Goal: Find specific page/section: Find specific page/section

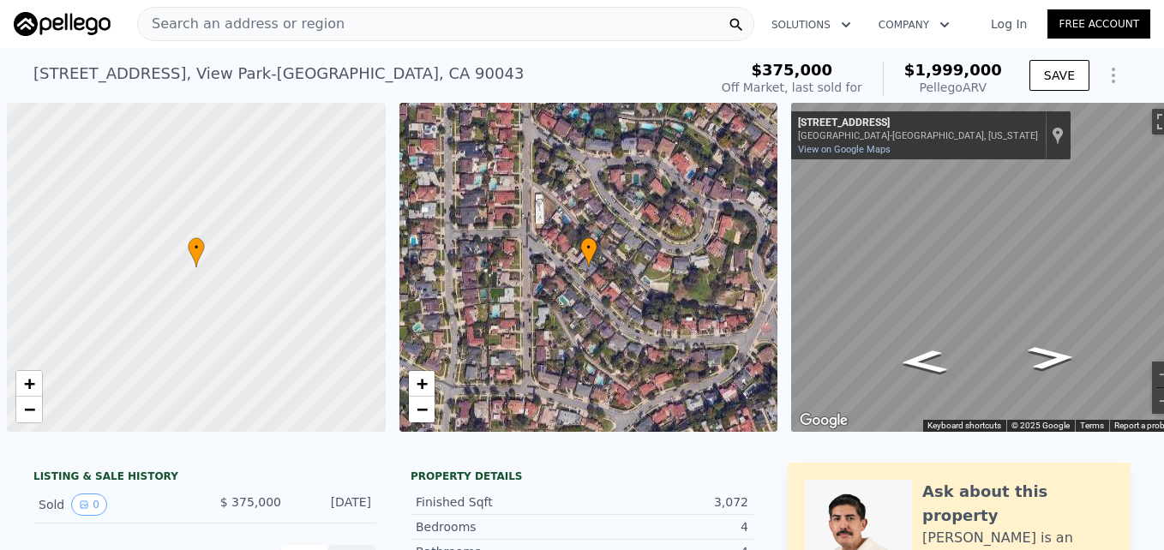
scroll to position [0, 33]
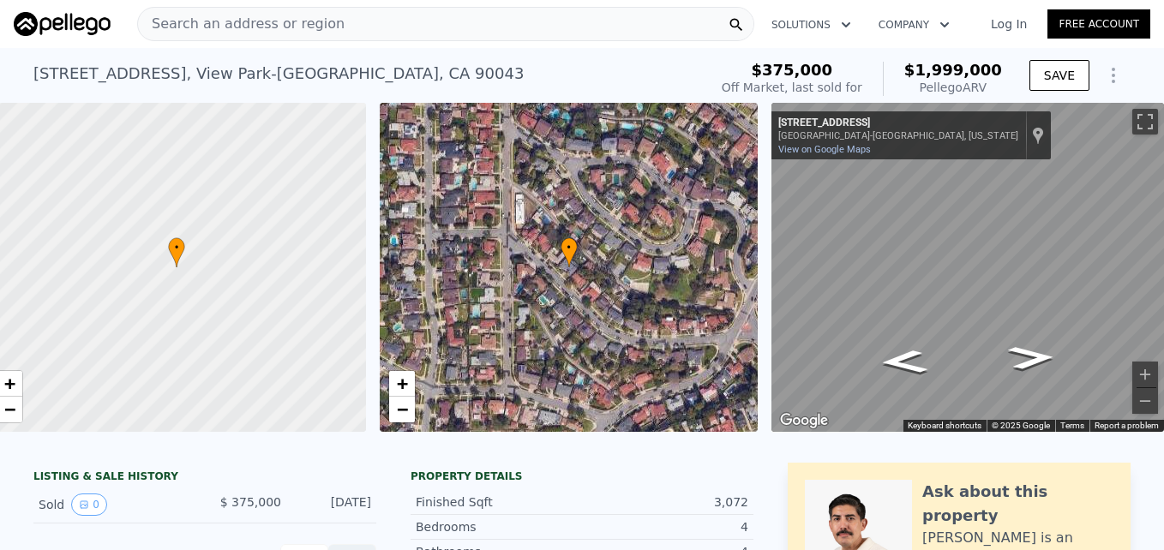
click at [177, 24] on span "Search an address or region" at bounding box center [241, 24] width 207 height 21
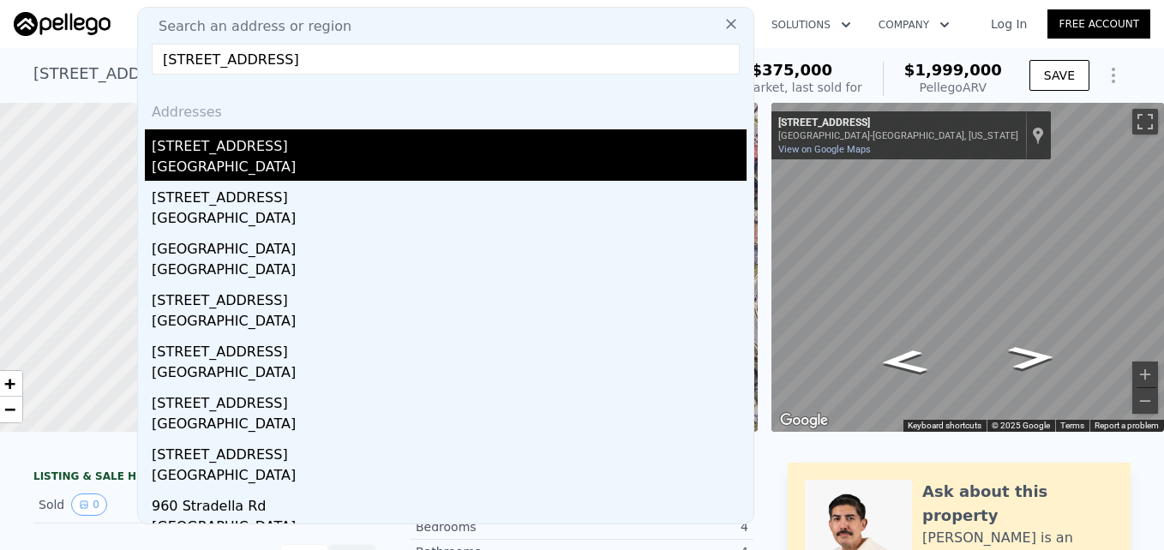
type input "[STREET_ADDRESS]"
click at [270, 171] on div "[GEOGRAPHIC_DATA]" at bounding box center [449, 169] width 595 height 24
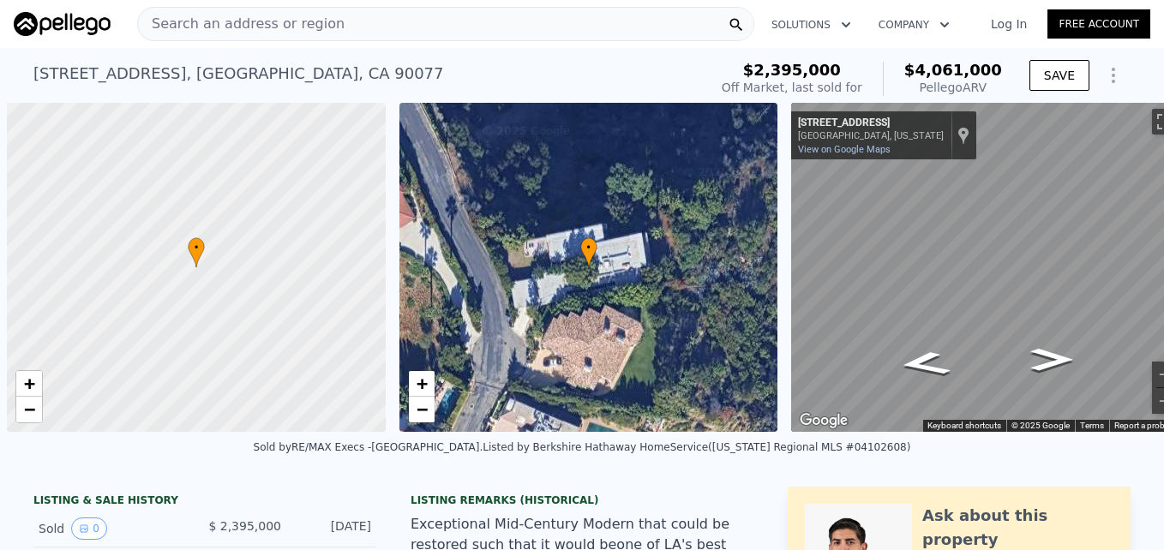
scroll to position [0, 7]
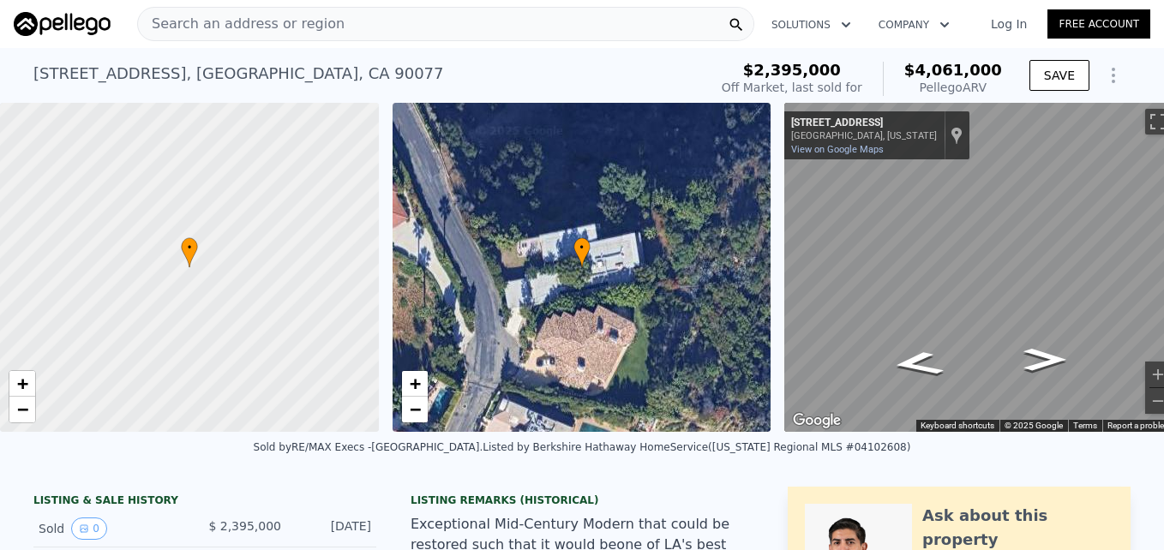
click at [413, 425] on div "• + −" at bounding box center [581, 267] width 379 height 329
click at [409, 410] on span "−" at bounding box center [414, 408] width 11 height 21
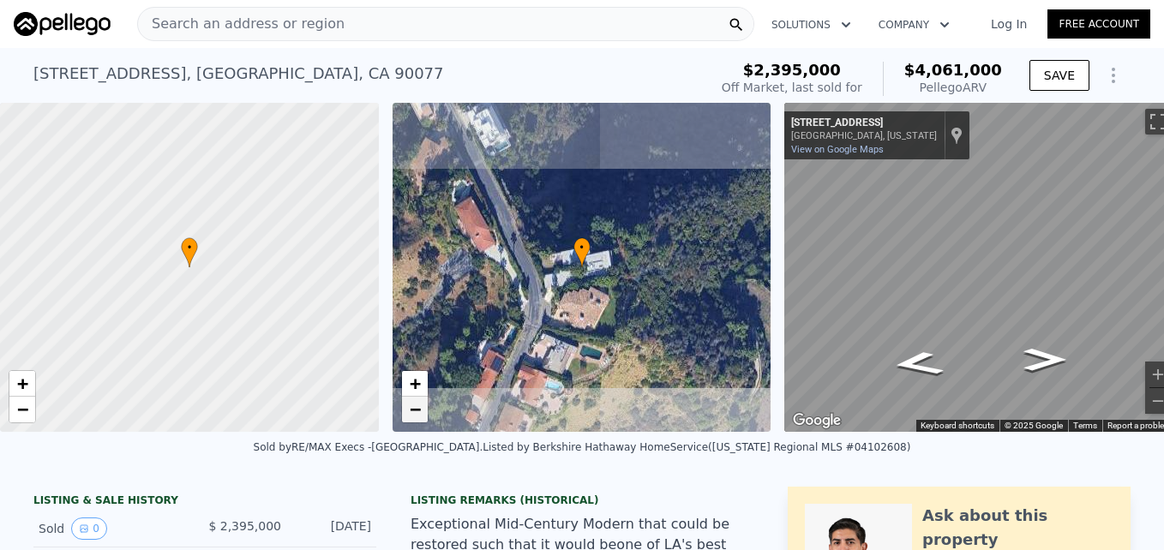
click at [411, 411] on span "−" at bounding box center [414, 408] width 11 height 21
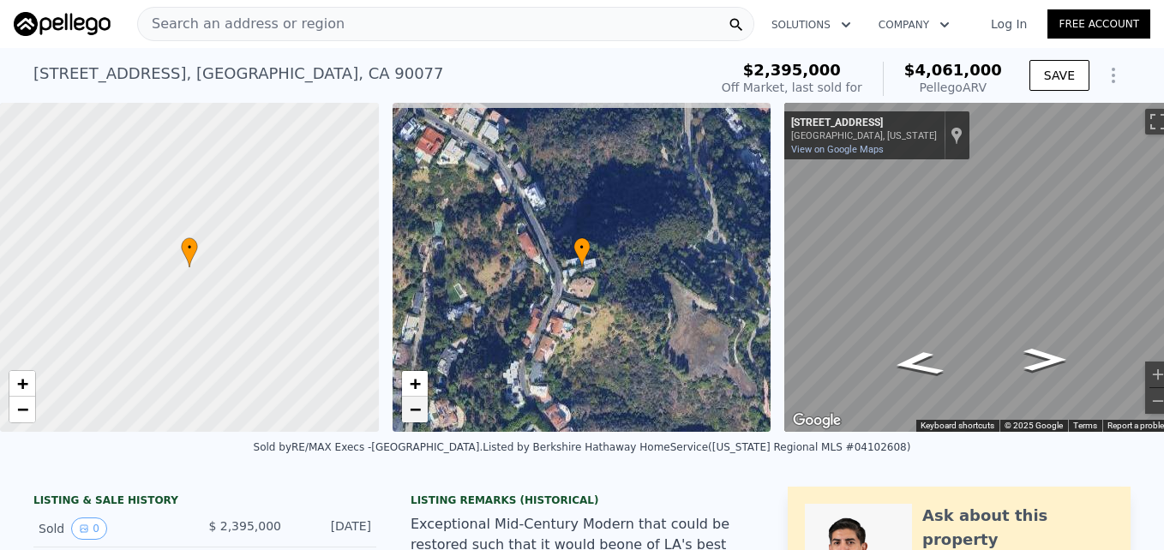
click at [411, 411] on span "−" at bounding box center [414, 408] width 11 height 21
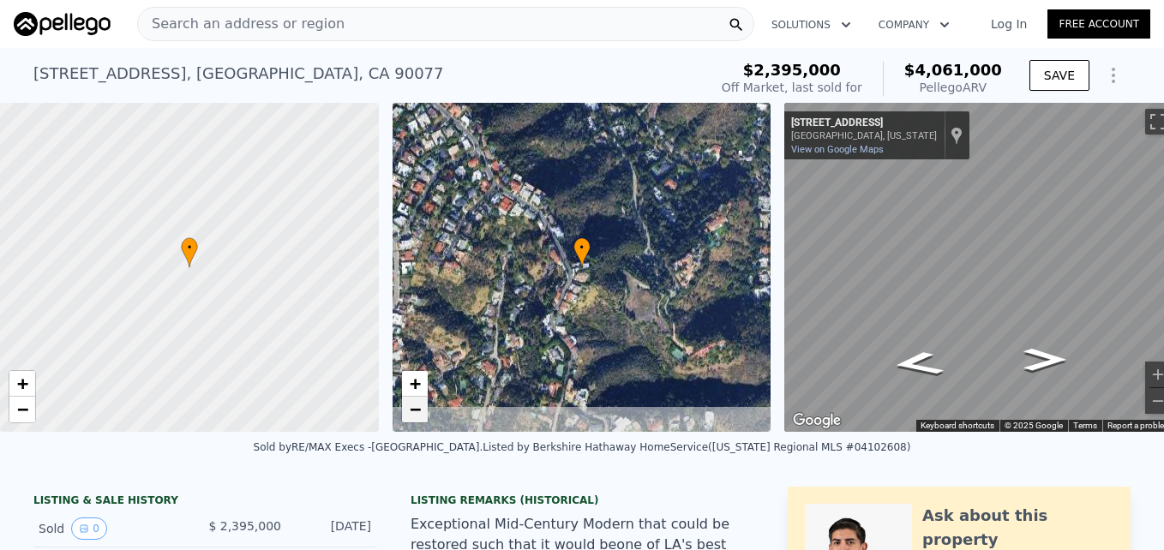
click at [411, 412] on span "−" at bounding box center [414, 408] width 11 height 21
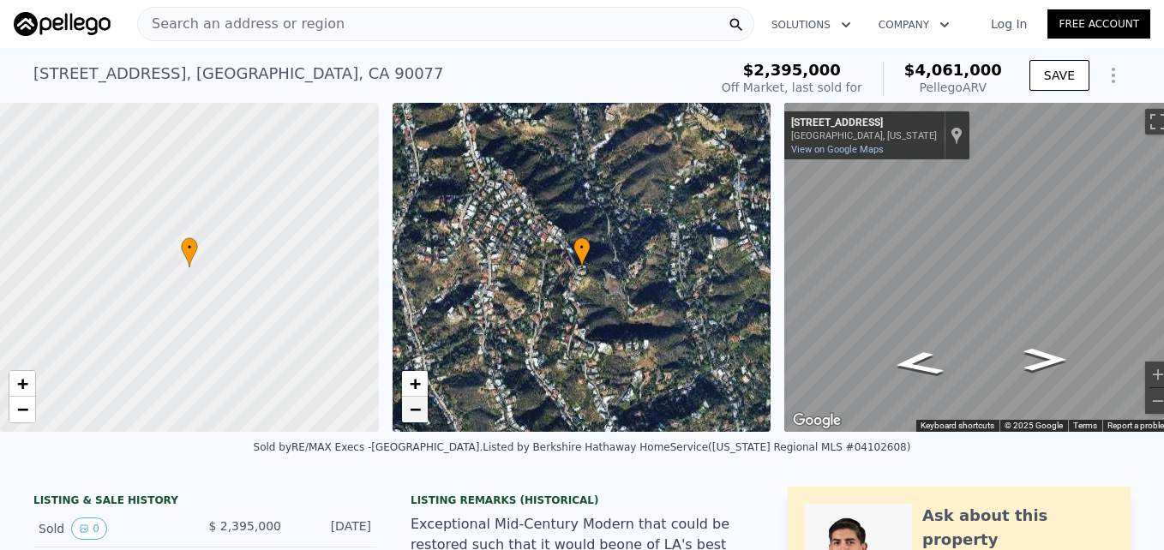
click at [411, 412] on span "−" at bounding box center [414, 408] width 11 height 21
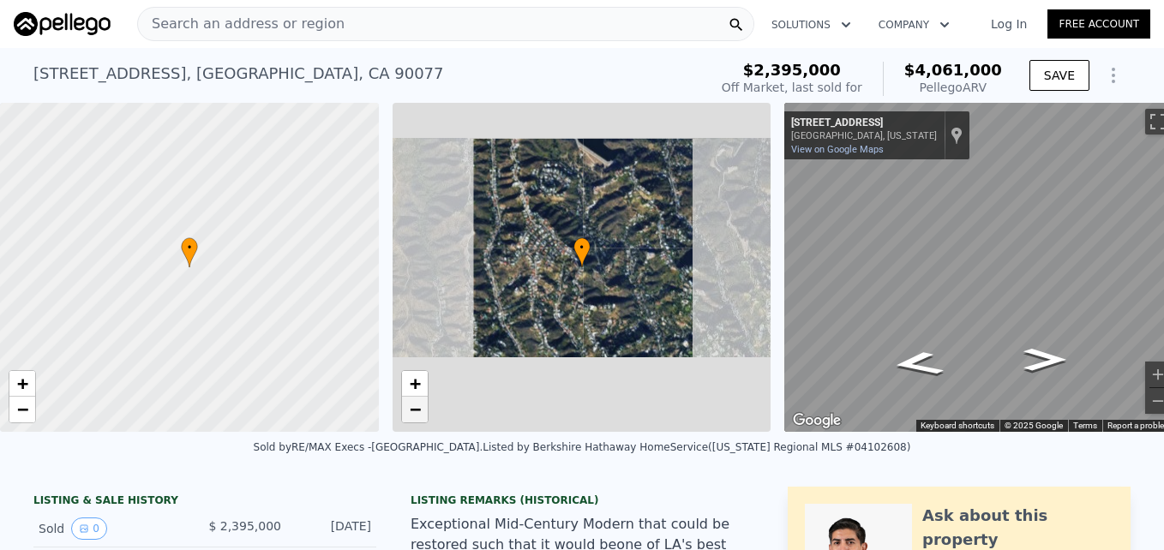
click at [411, 412] on span "−" at bounding box center [414, 408] width 11 height 21
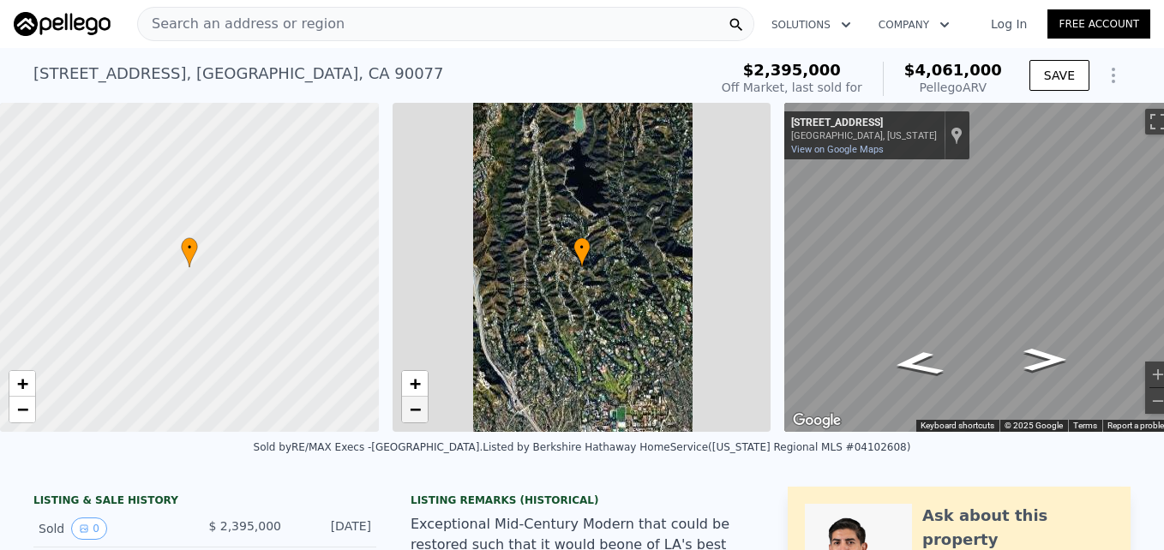
click at [411, 413] on span "−" at bounding box center [414, 408] width 11 height 21
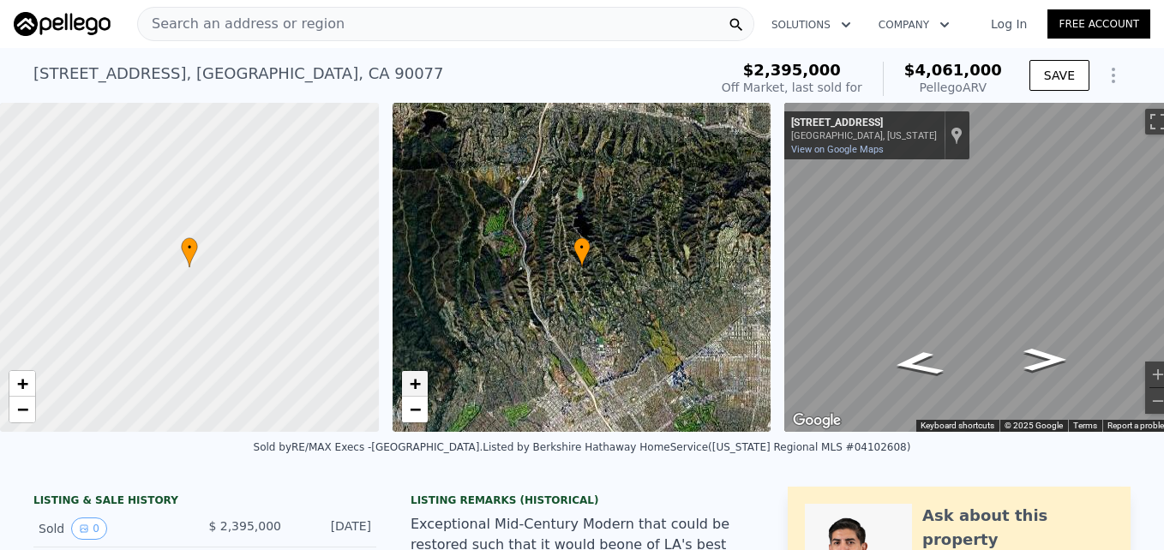
click at [419, 379] on span "+" at bounding box center [414, 383] width 11 height 21
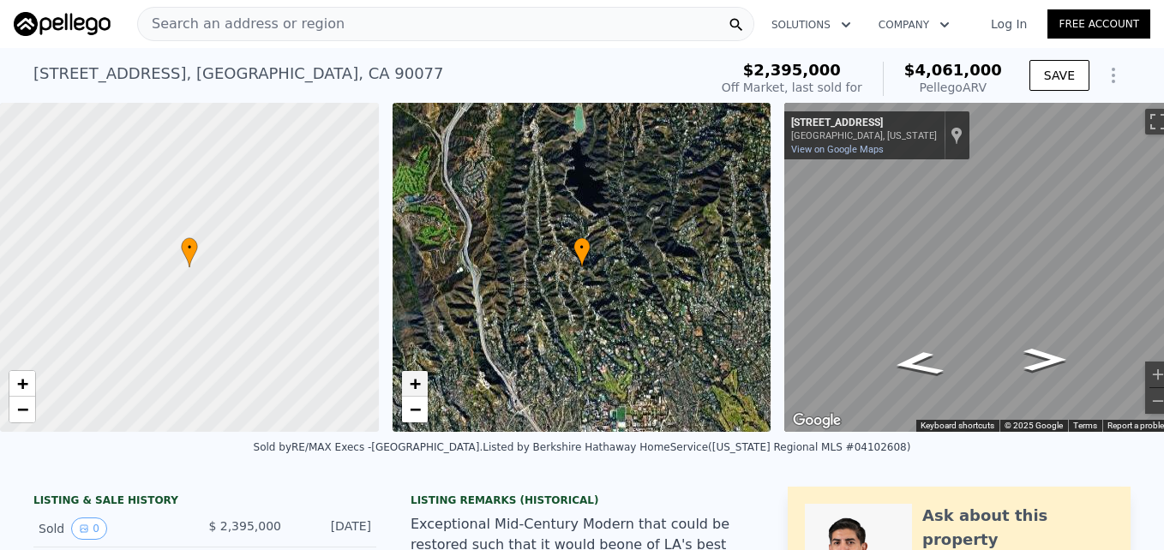
click at [405, 388] on link "+" at bounding box center [415, 384] width 26 height 26
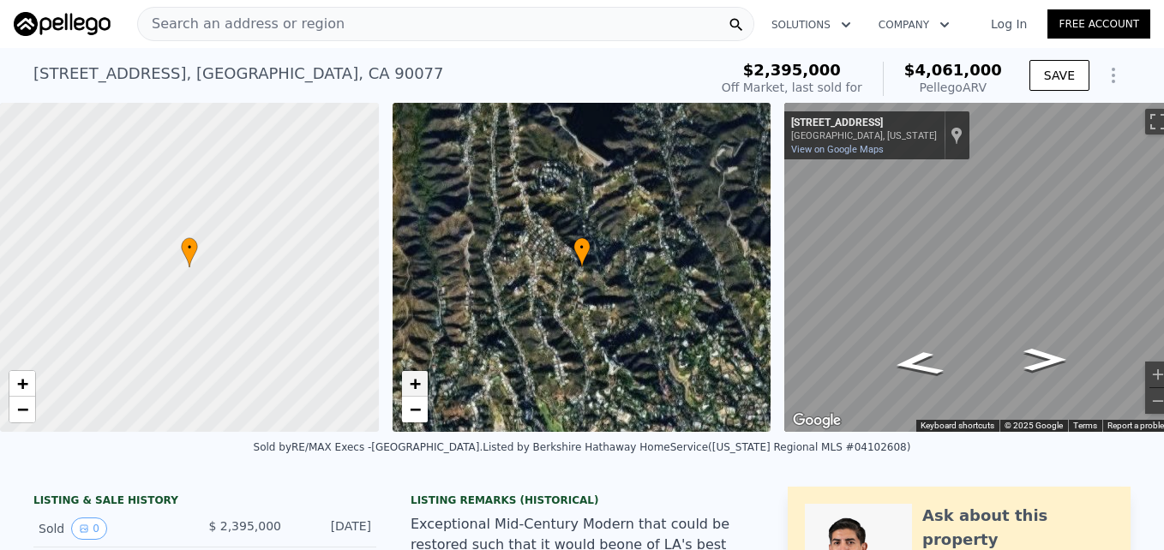
click at [405, 388] on link "+" at bounding box center [415, 384] width 26 height 26
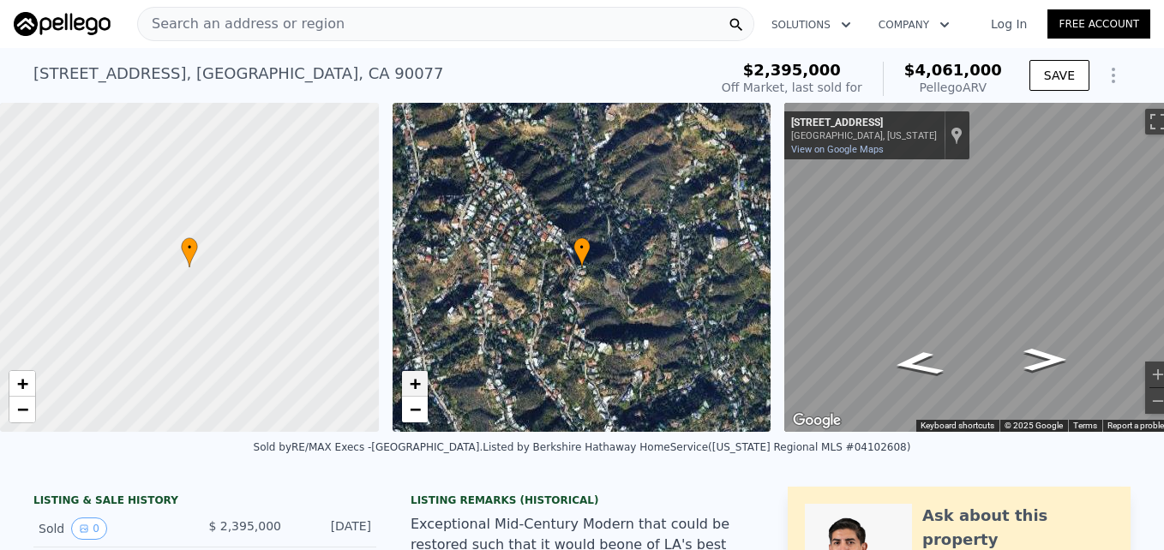
click at [405, 388] on link "+" at bounding box center [415, 384] width 26 height 26
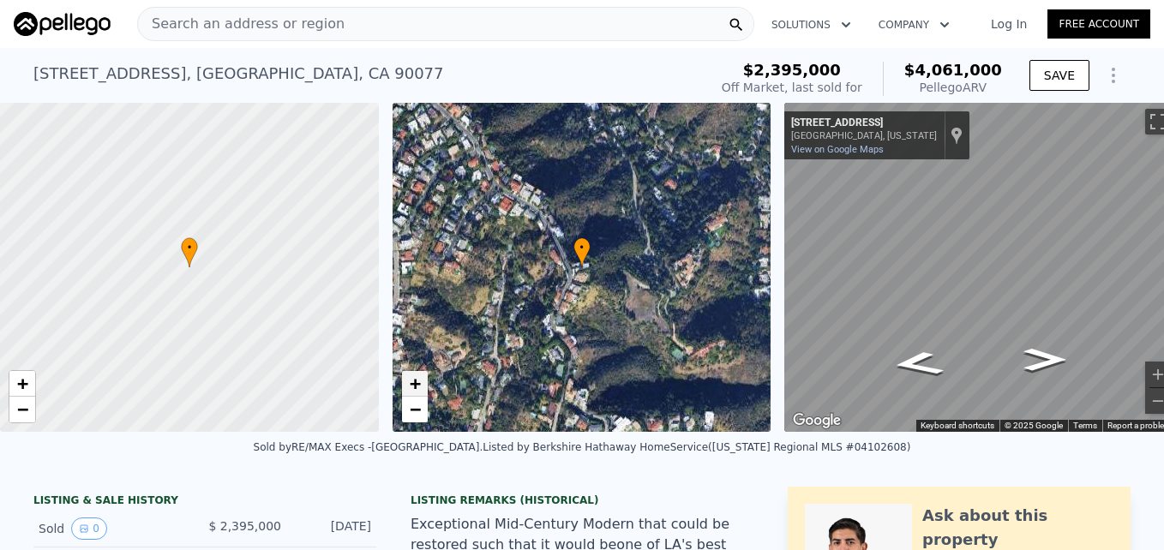
click at [405, 388] on link "+" at bounding box center [415, 384] width 26 height 26
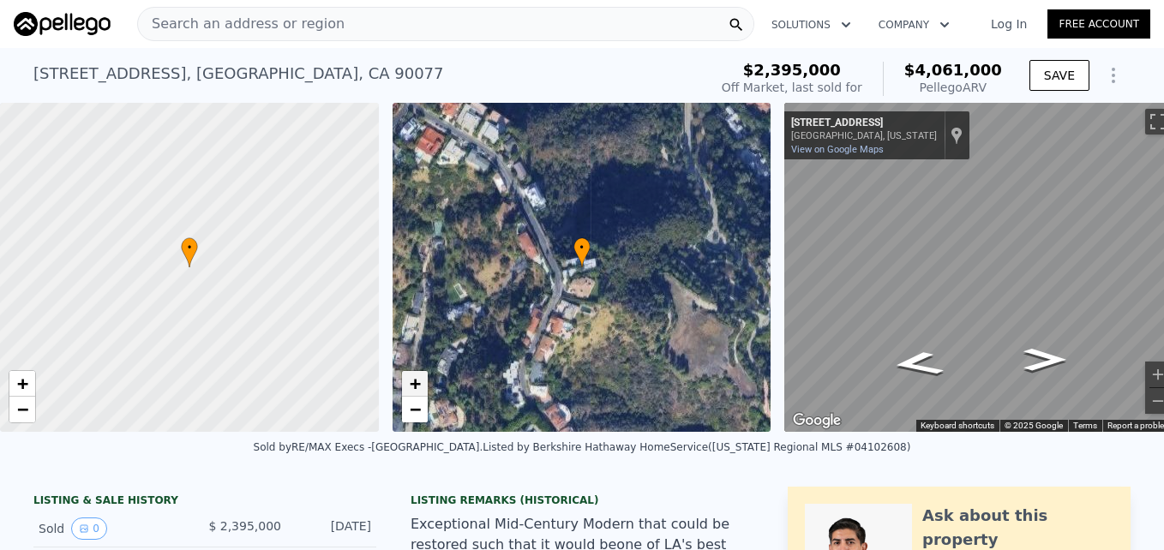
click at [405, 388] on link "+" at bounding box center [415, 384] width 26 height 26
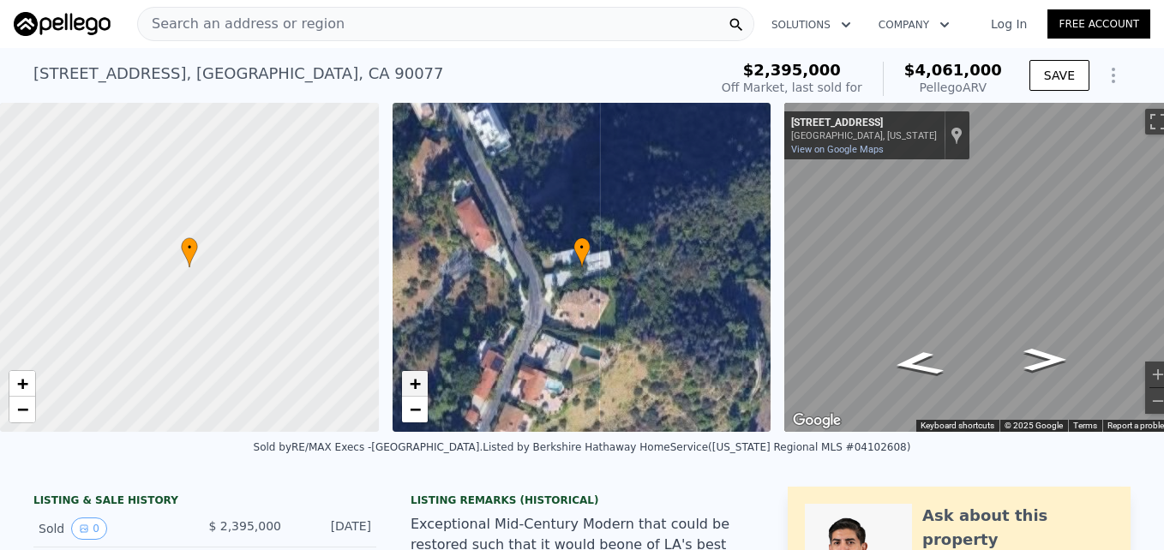
click at [405, 388] on link "+" at bounding box center [415, 384] width 26 height 26
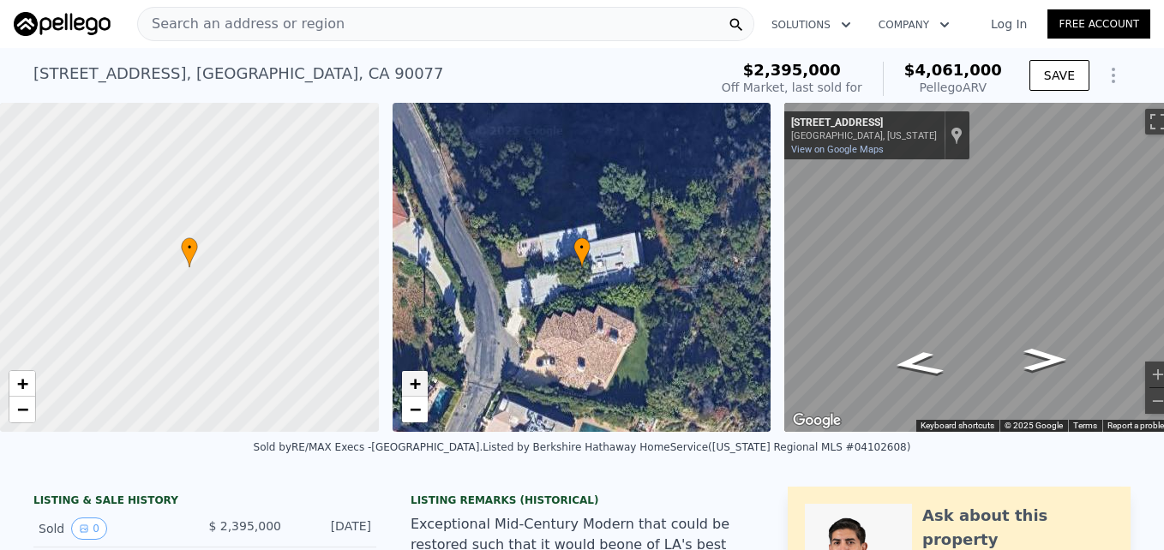
click at [405, 388] on link "+" at bounding box center [415, 384] width 26 height 26
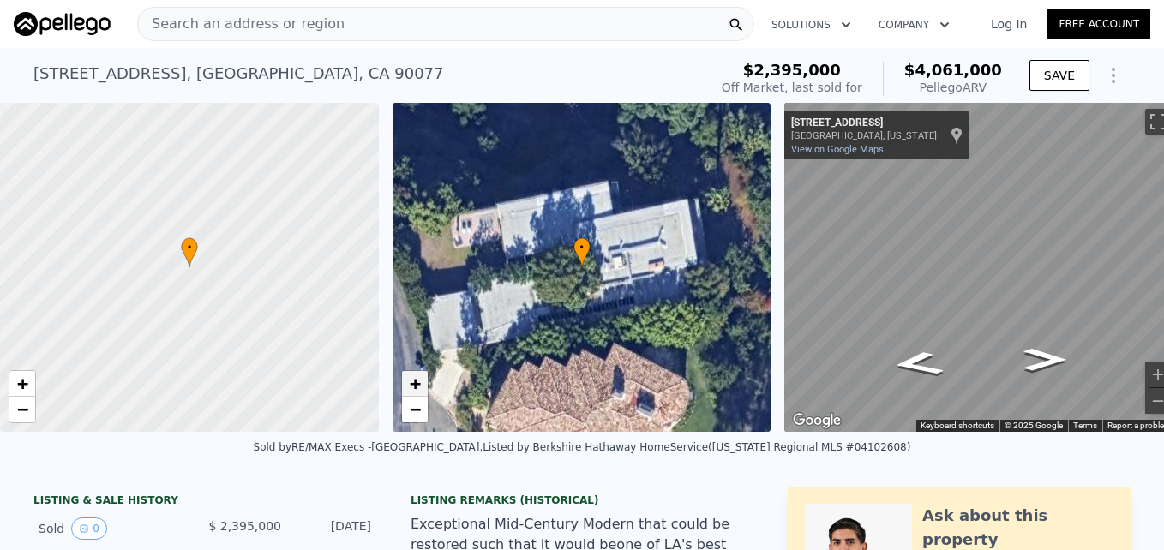
click at [405, 388] on link "+" at bounding box center [415, 384] width 26 height 26
click at [413, 412] on span "−" at bounding box center [414, 408] width 11 height 21
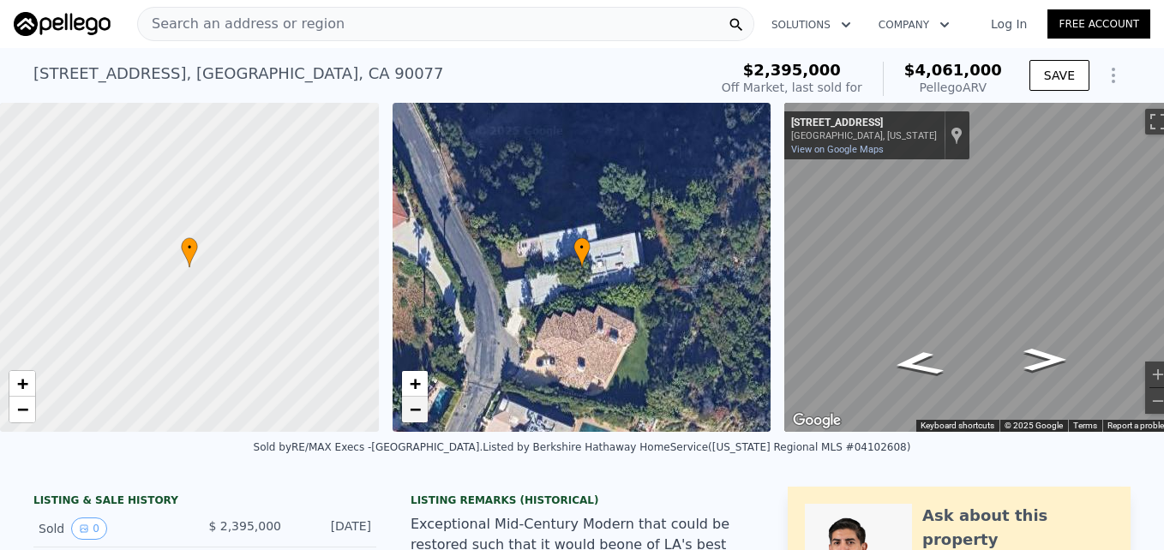
click at [412, 412] on span "−" at bounding box center [414, 408] width 11 height 21
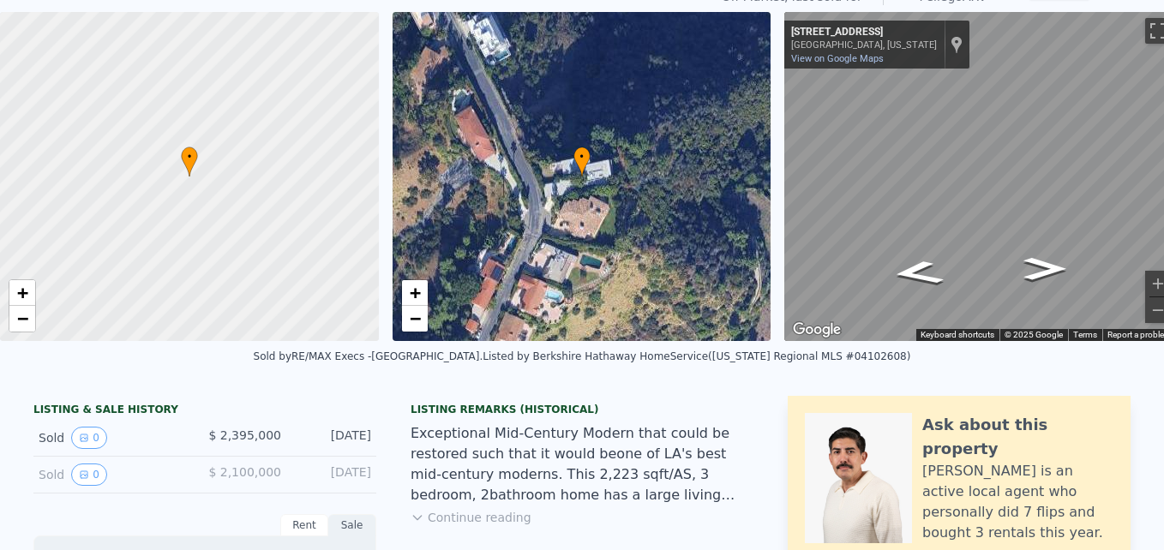
scroll to position [0, 0]
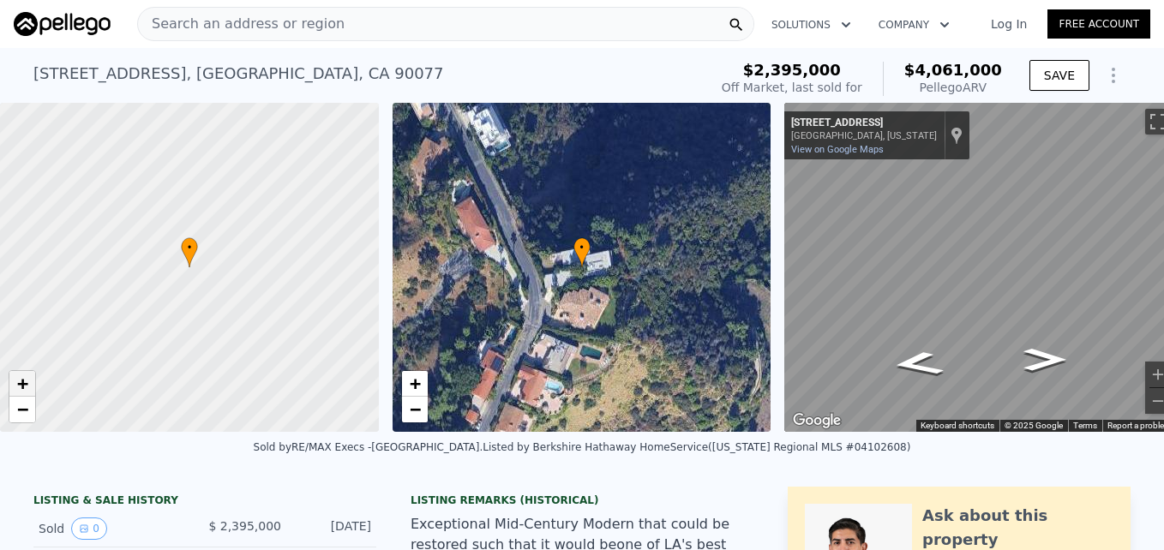
click at [29, 382] on link "+" at bounding box center [22, 384] width 26 height 26
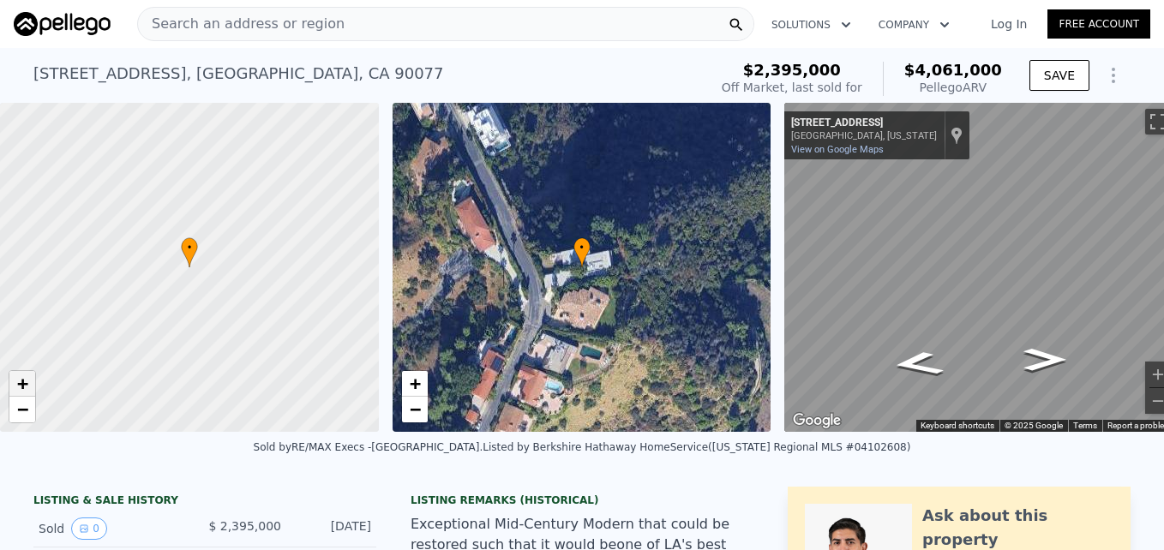
click at [29, 382] on link "+" at bounding box center [22, 384] width 26 height 26
click at [20, 407] on span "−" at bounding box center [22, 408] width 11 height 21
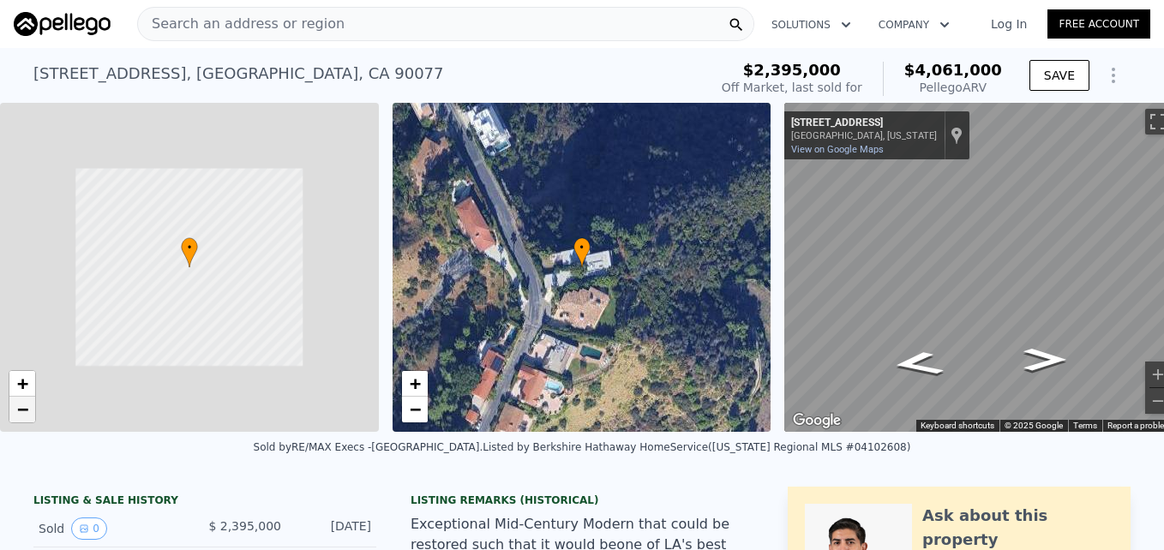
click at [20, 407] on span "−" at bounding box center [22, 408] width 11 height 21
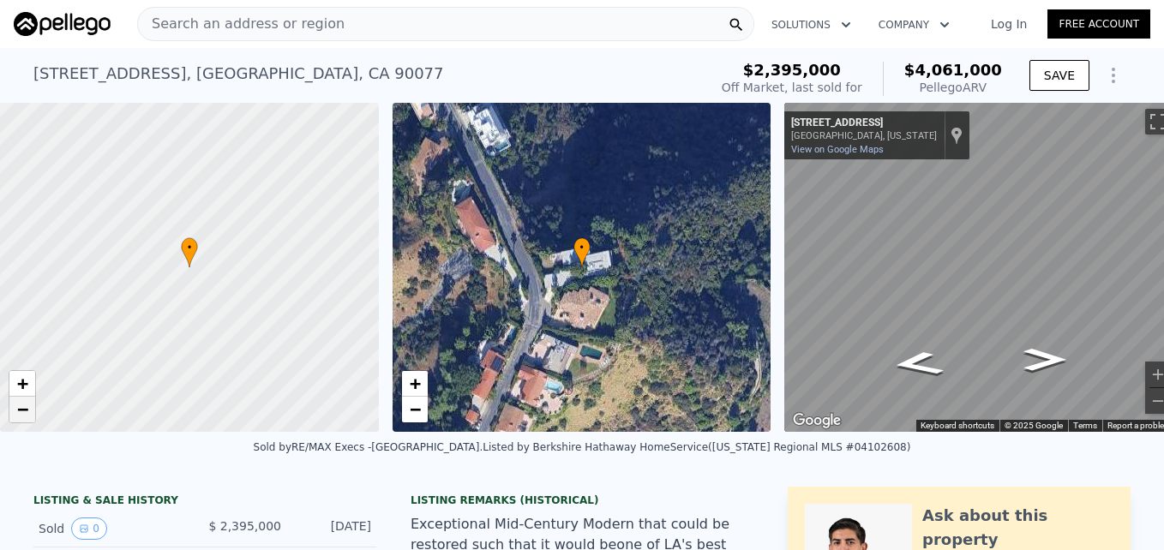
click at [20, 407] on span "−" at bounding box center [22, 408] width 11 height 21
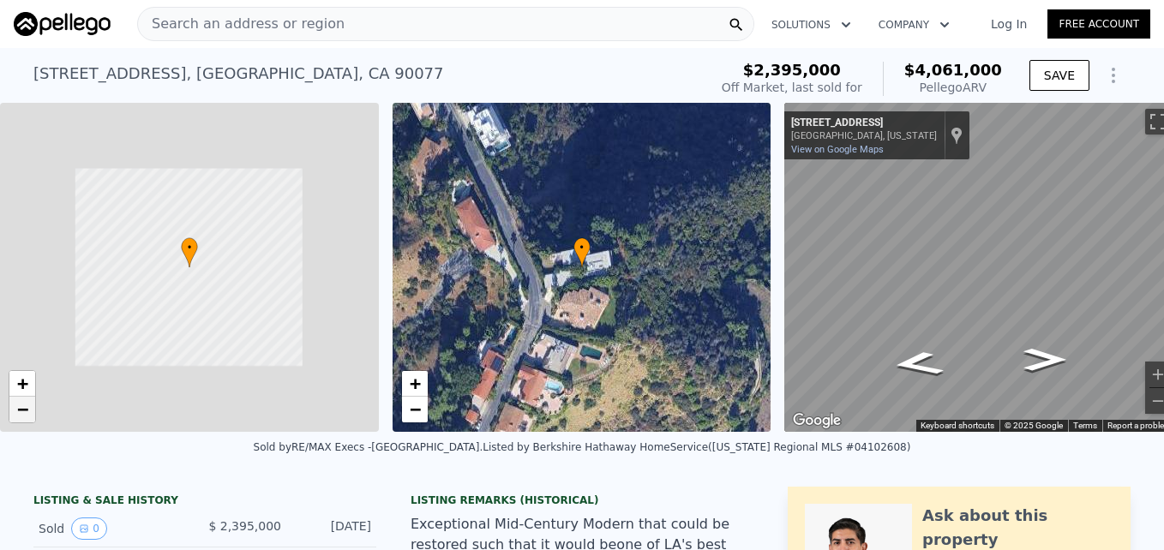
click at [20, 407] on span "−" at bounding box center [22, 408] width 11 height 21
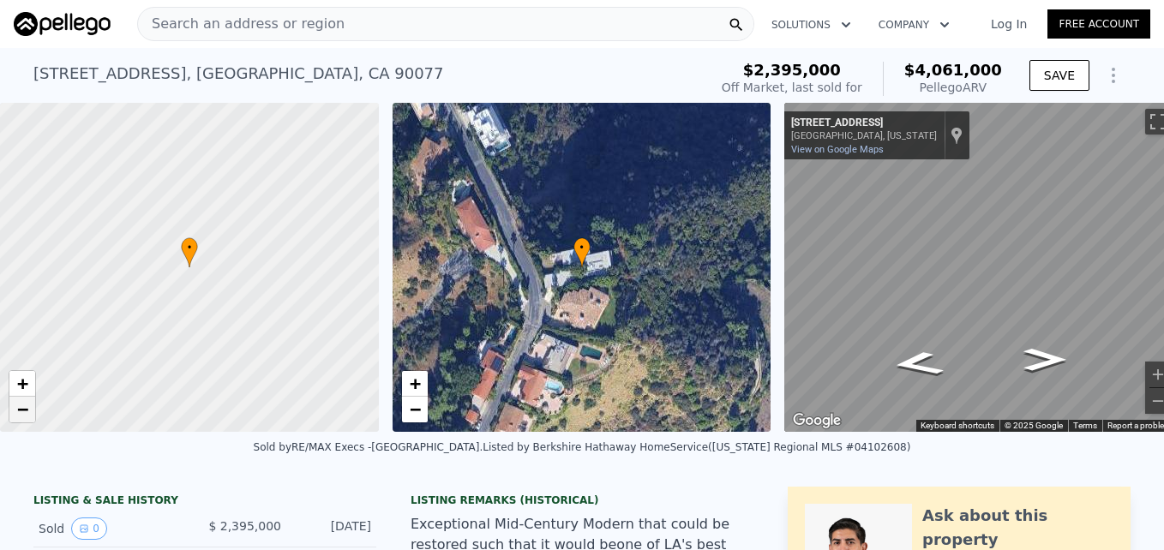
click at [20, 407] on span "−" at bounding box center [22, 408] width 11 height 21
click at [1163, 311] on html "Search an address or region Solutions Company Open main menu Log In Free Accoun…" at bounding box center [582, 275] width 1164 height 550
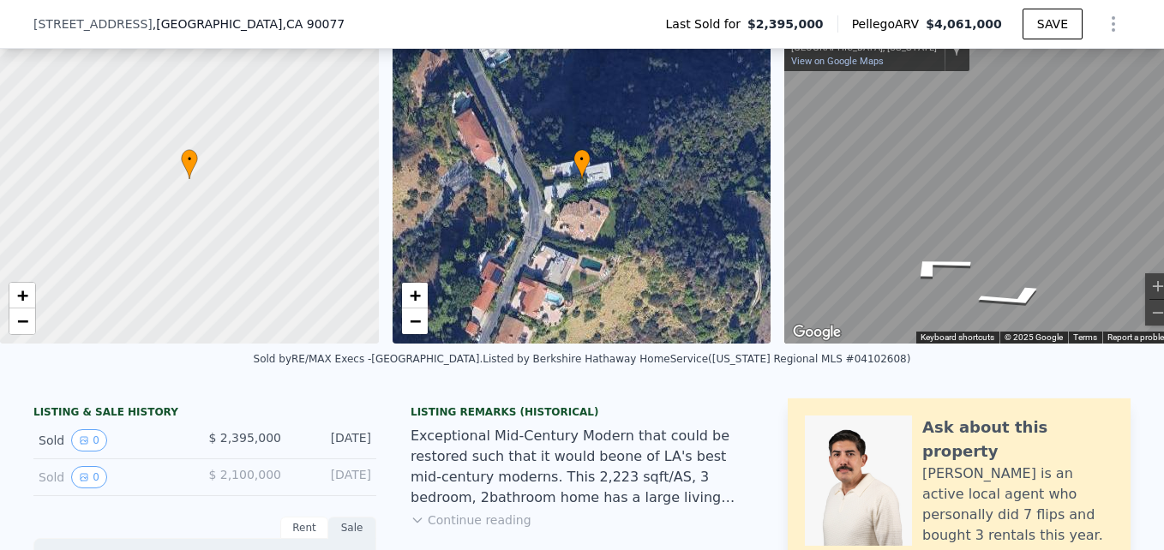
scroll to position [81, 0]
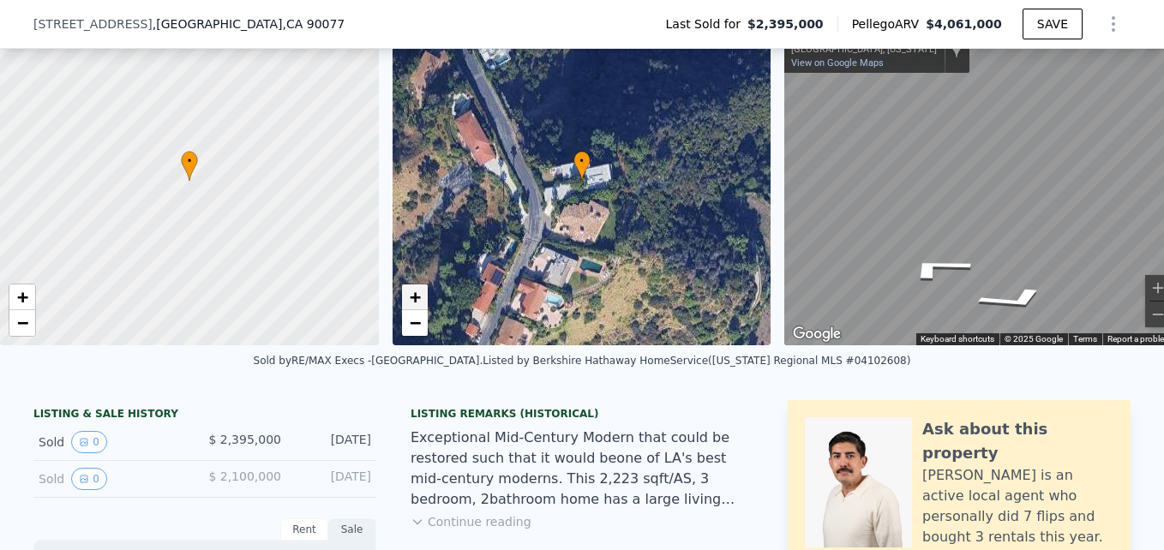
click at [420, 293] on span "+" at bounding box center [414, 296] width 11 height 21
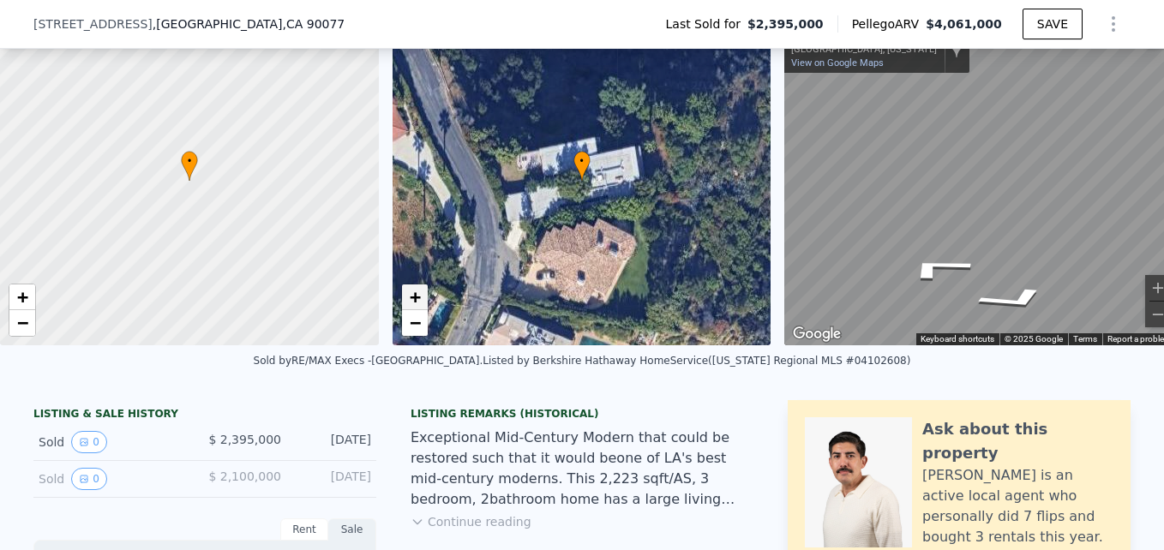
click at [420, 293] on span "+" at bounding box center [414, 296] width 11 height 21
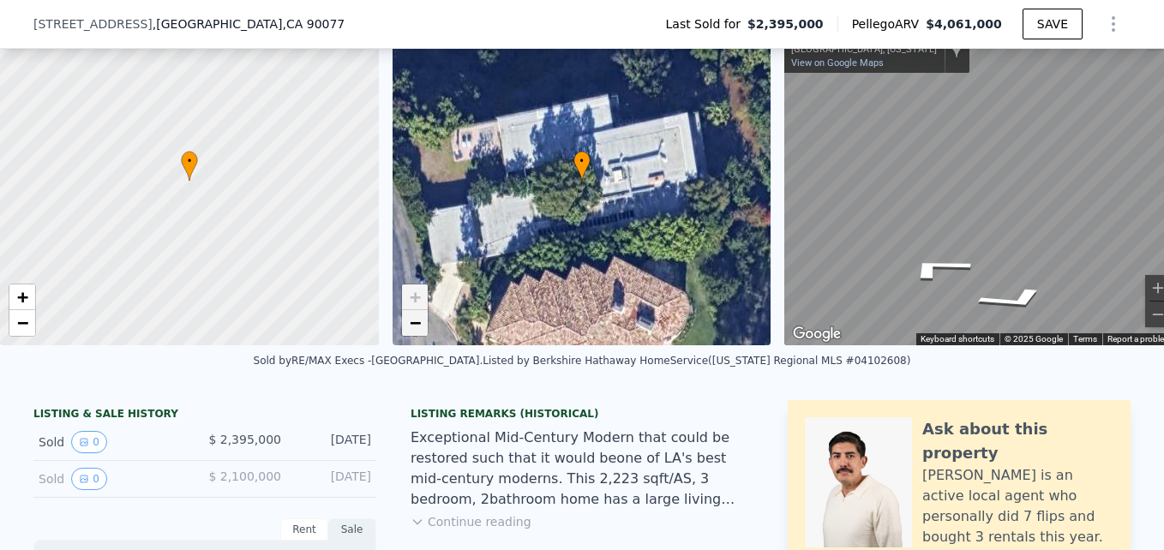
click at [426, 322] on link "−" at bounding box center [415, 323] width 26 height 26
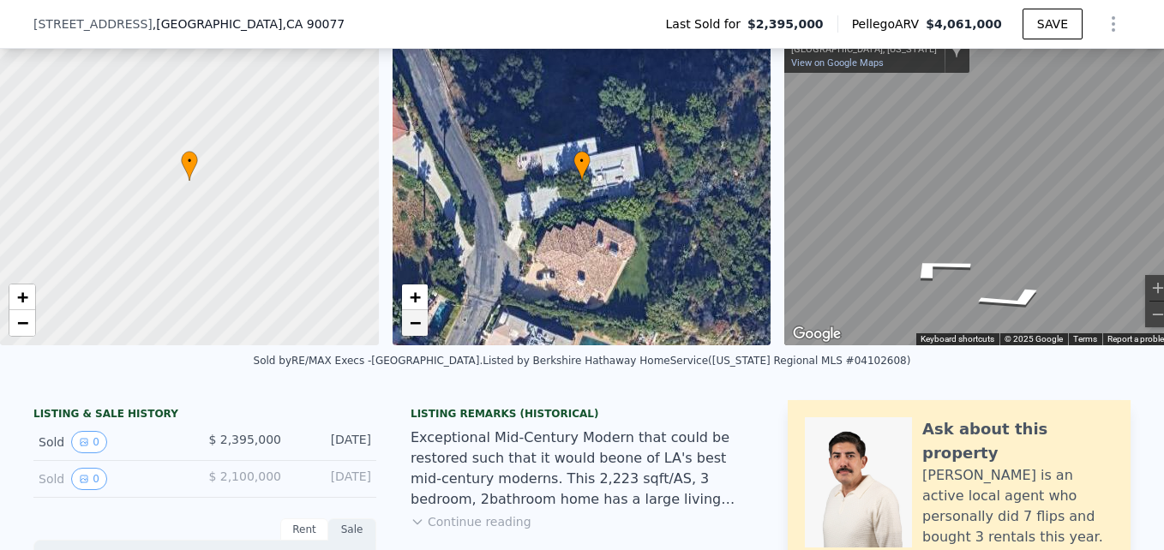
click at [426, 323] on link "−" at bounding box center [415, 323] width 26 height 26
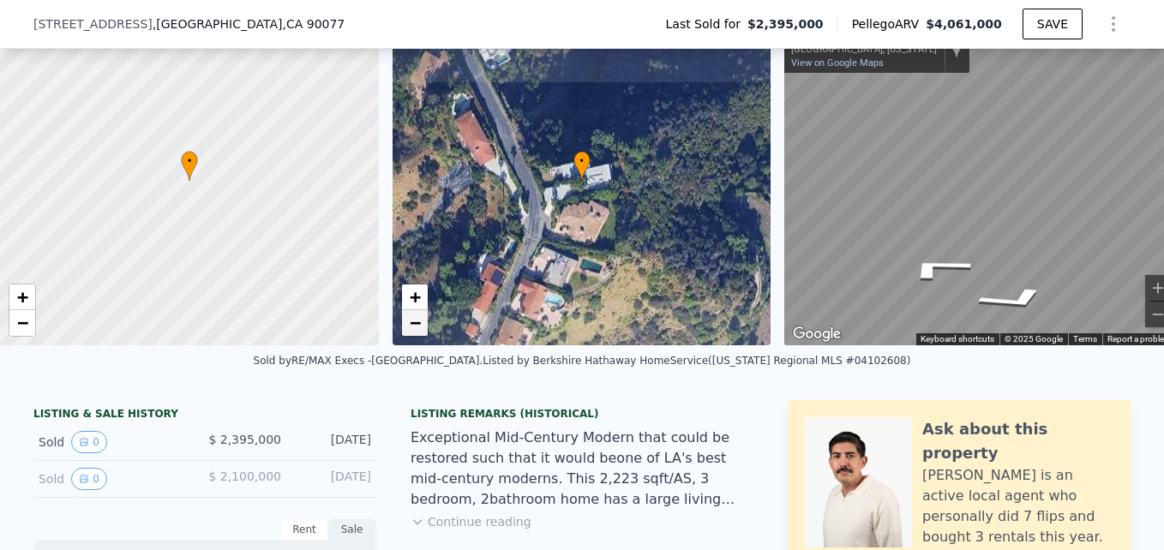
click at [426, 323] on link "−" at bounding box center [415, 323] width 26 height 26
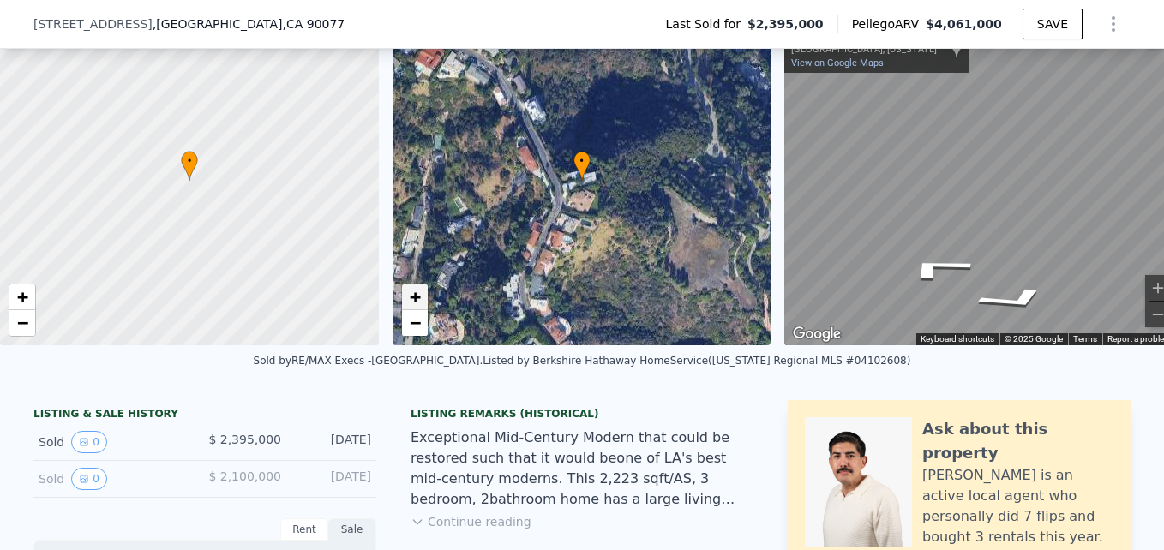
click at [407, 297] on link "+" at bounding box center [415, 297] width 26 height 26
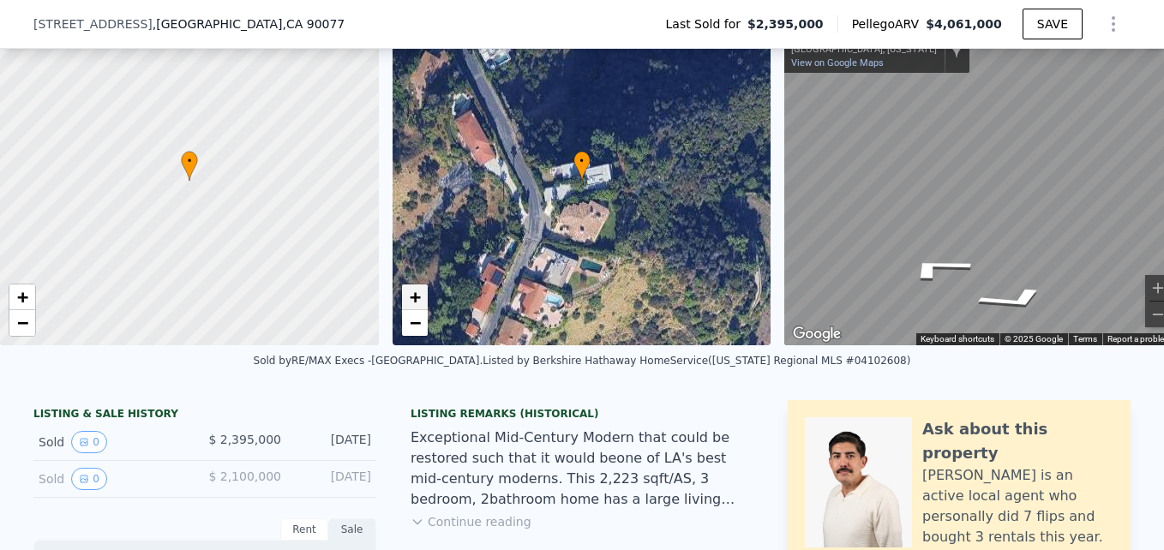
click at [407, 297] on link "+" at bounding box center [415, 297] width 26 height 26
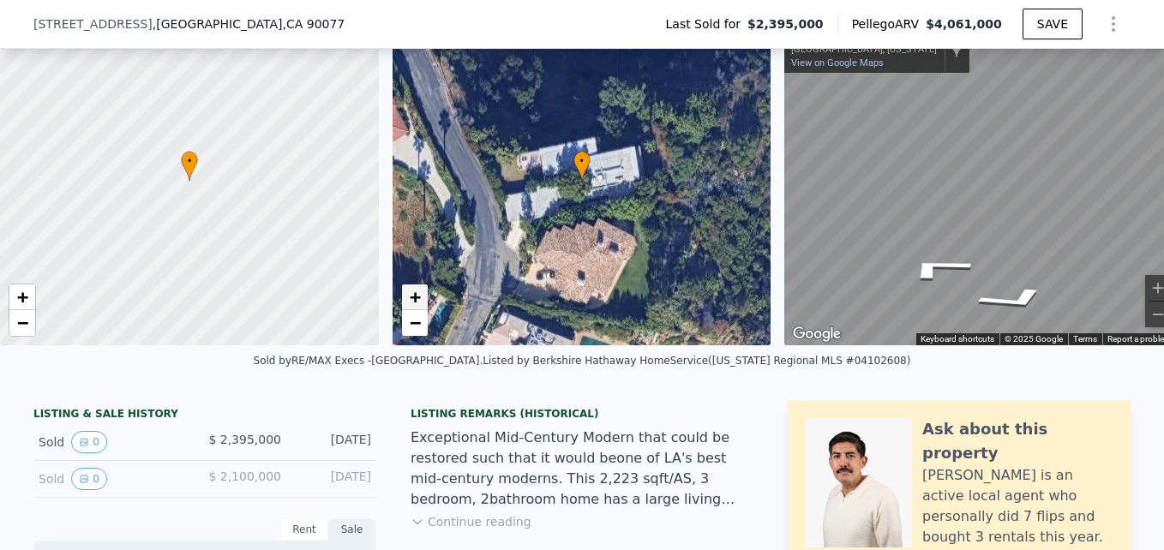
click at [407, 297] on link "+" at bounding box center [415, 297] width 26 height 26
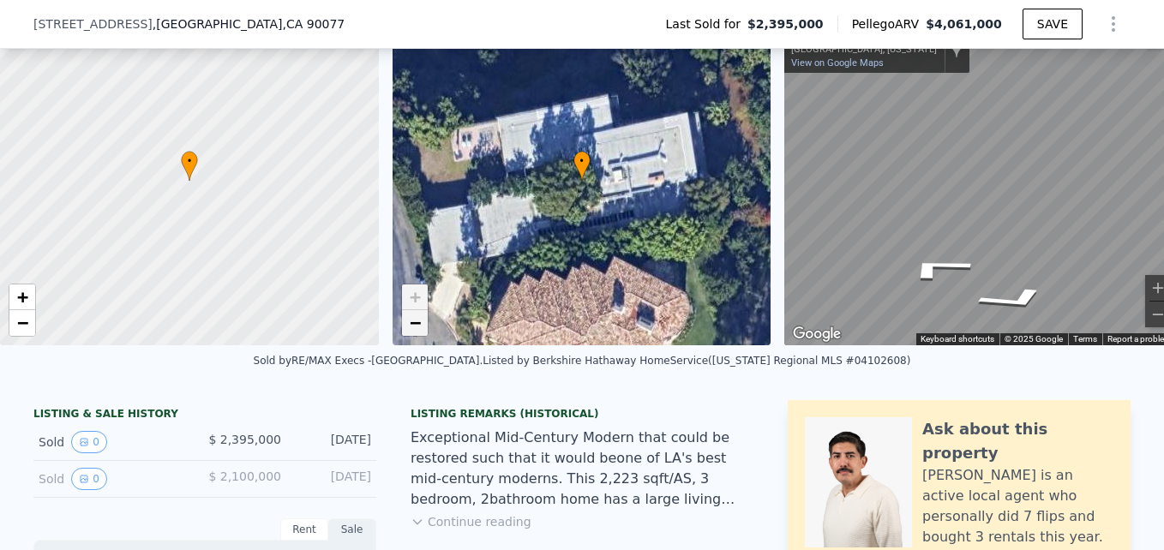
click at [418, 317] on span "−" at bounding box center [414, 322] width 11 height 21
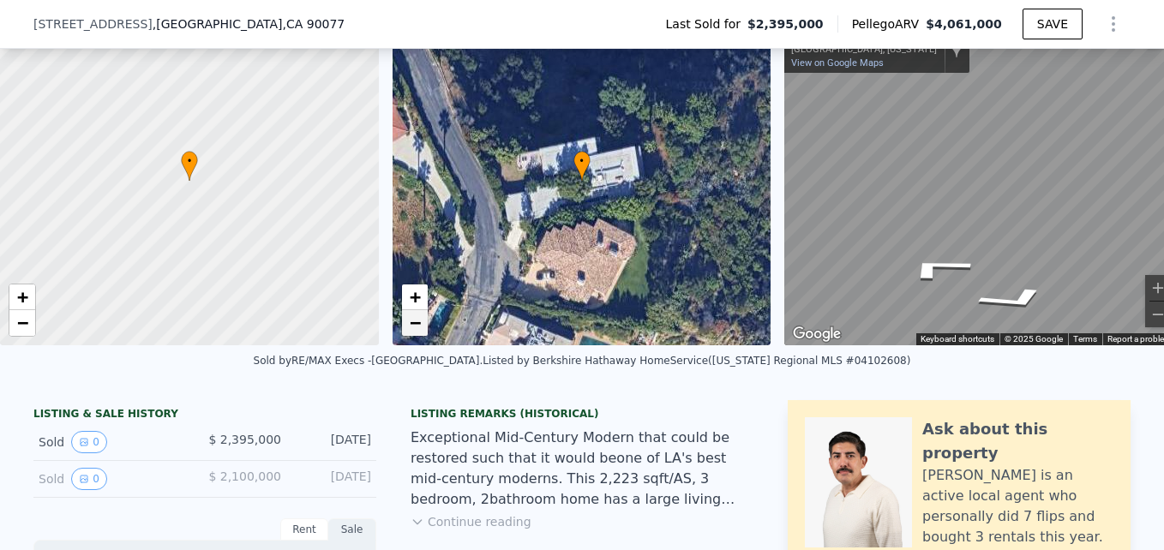
click at [418, 317] on span "−" at bounding box center [414, 322] width 11 height 21
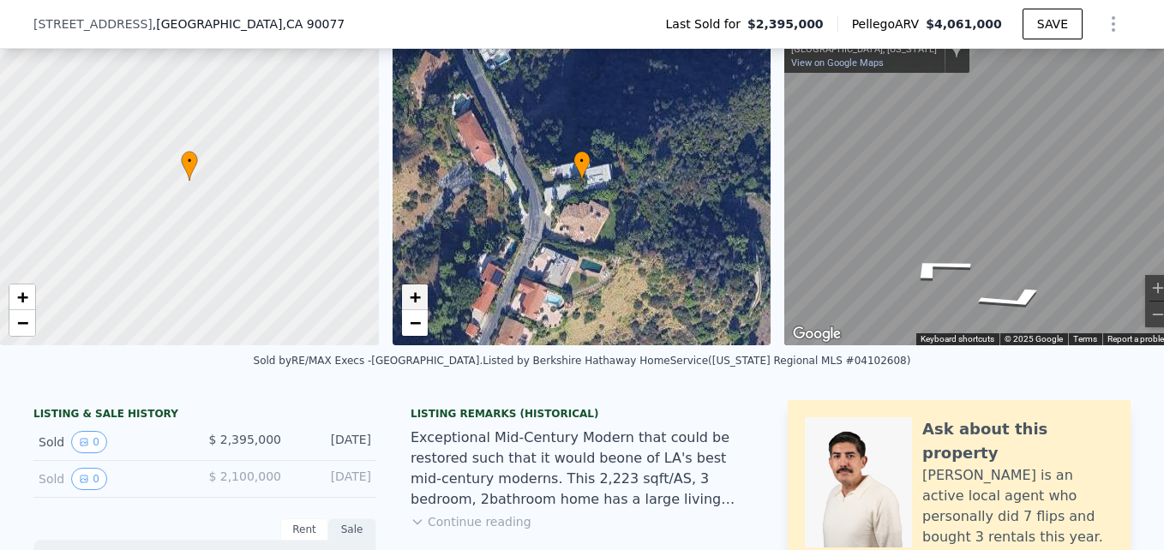
click at [414, 298] on span "+" at bounding box center [414, 296] width 11 height 21
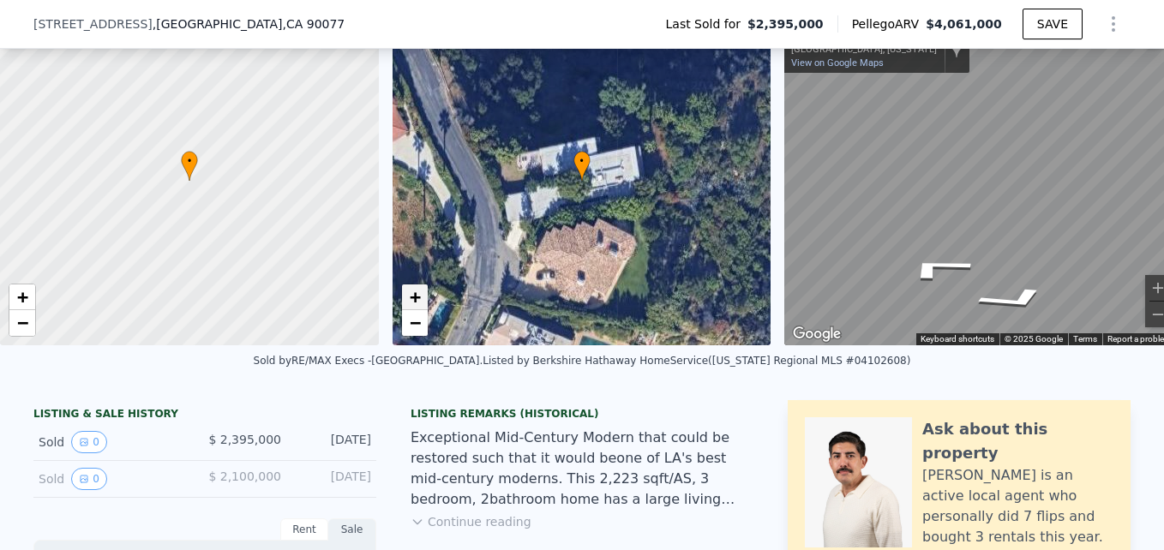
click at [414, 298] on span "+" at bounding box center [414, 296] width 11 height 21
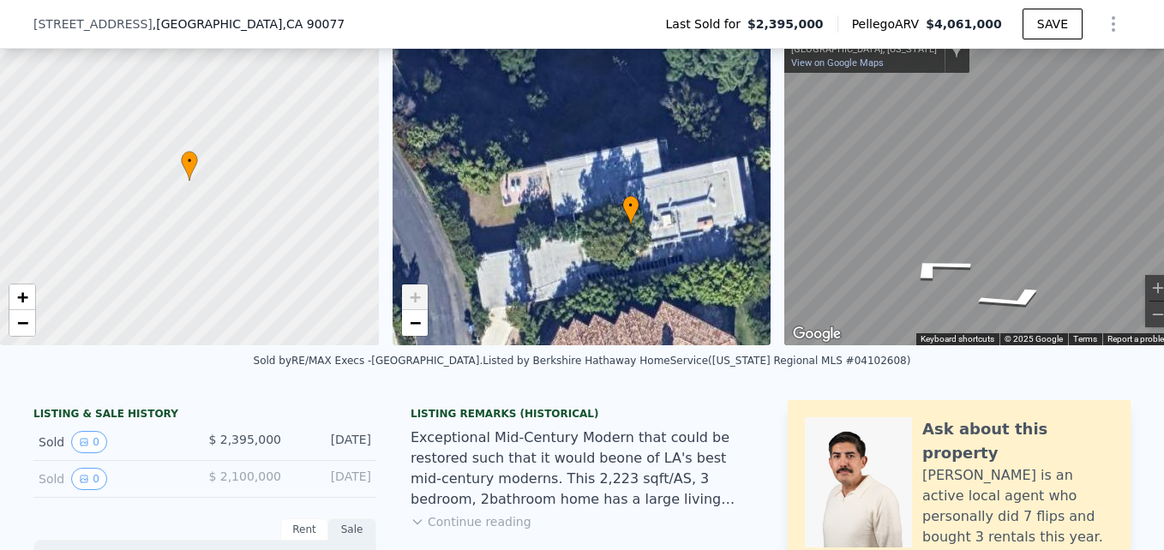
drag, startPoint x: 466, startPoint y: 180, endPoint x: 515, endPoint y: 224, distance: 66.1
click at [515, 224] on div "• + −" at bounding box center [581, 180] width 379 height 329
click at [416, 332] on link "−" at bounding box center [415, 323] width 26 height 26
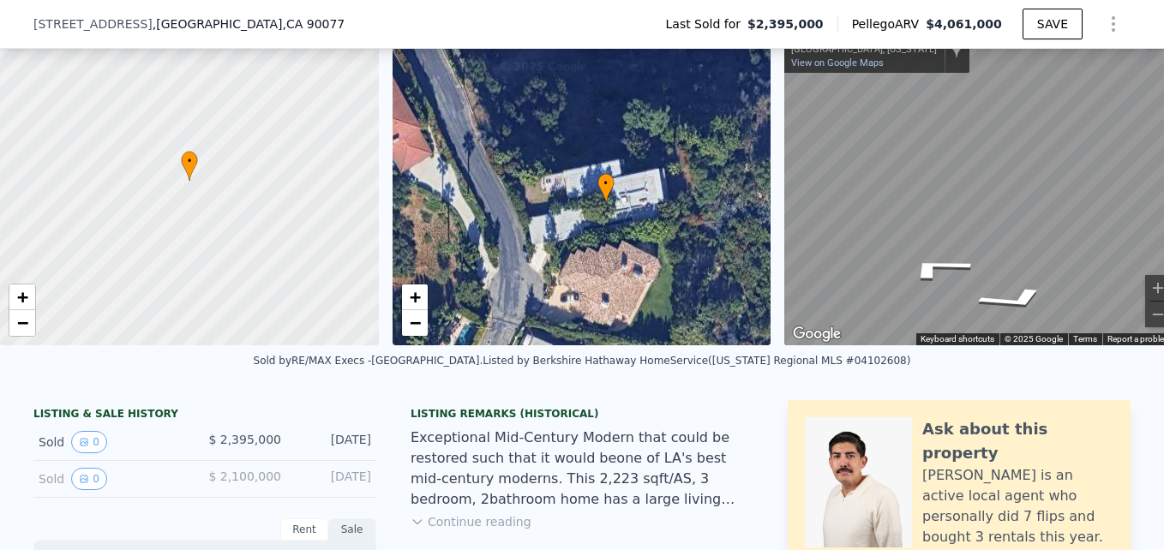
click at [415, 341] on div "• + −" at bounding box center [581, 180] width 379 height 329
click at [414, 328] on span "−" at bounding box center [414, 322] width 11 height 21
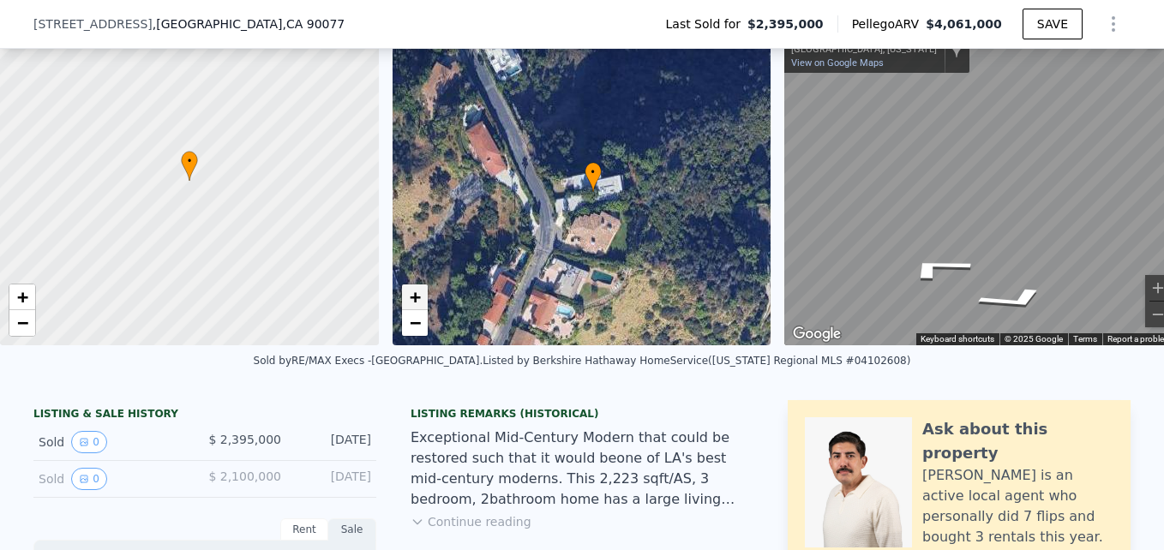
click at [418, 308] on link "+" at bounding box center [415, 297] width 26 height 26
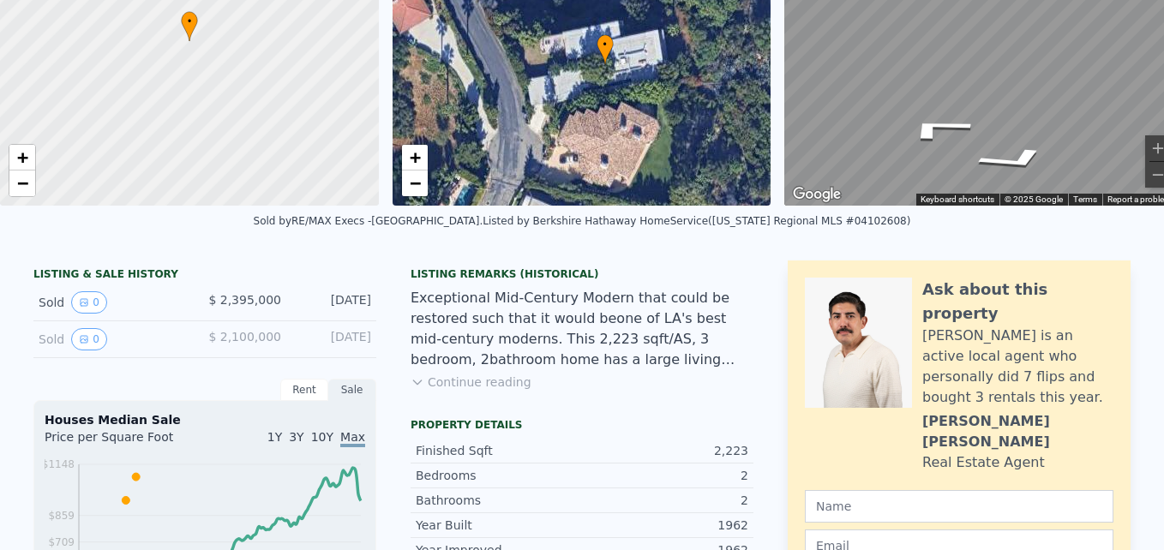
scroll to position [0, 0]
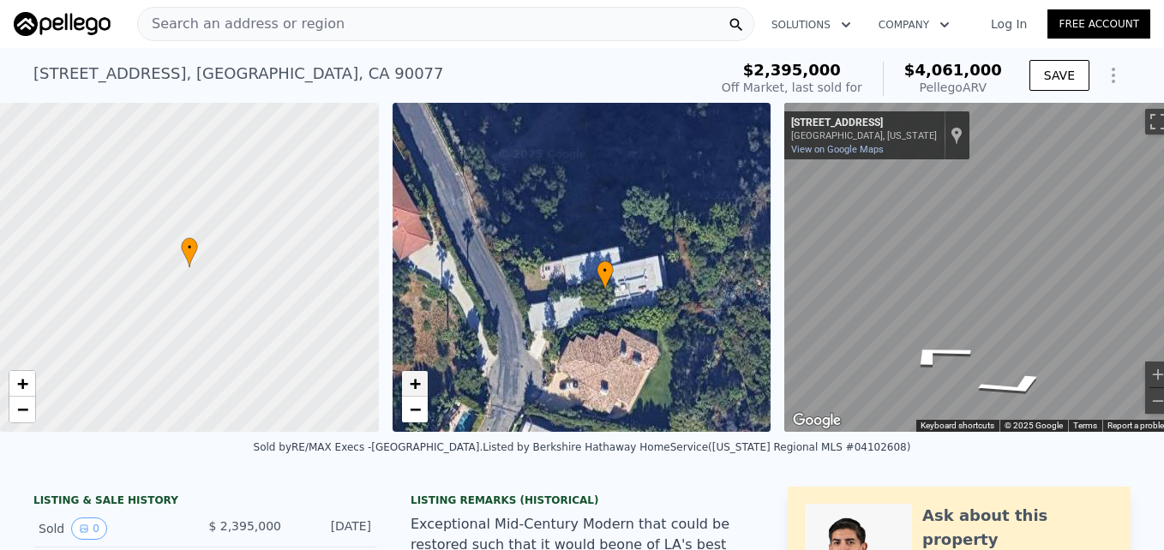
click at [415, 378] on span "+" at bounding box center [414, 383] width 11 height 21
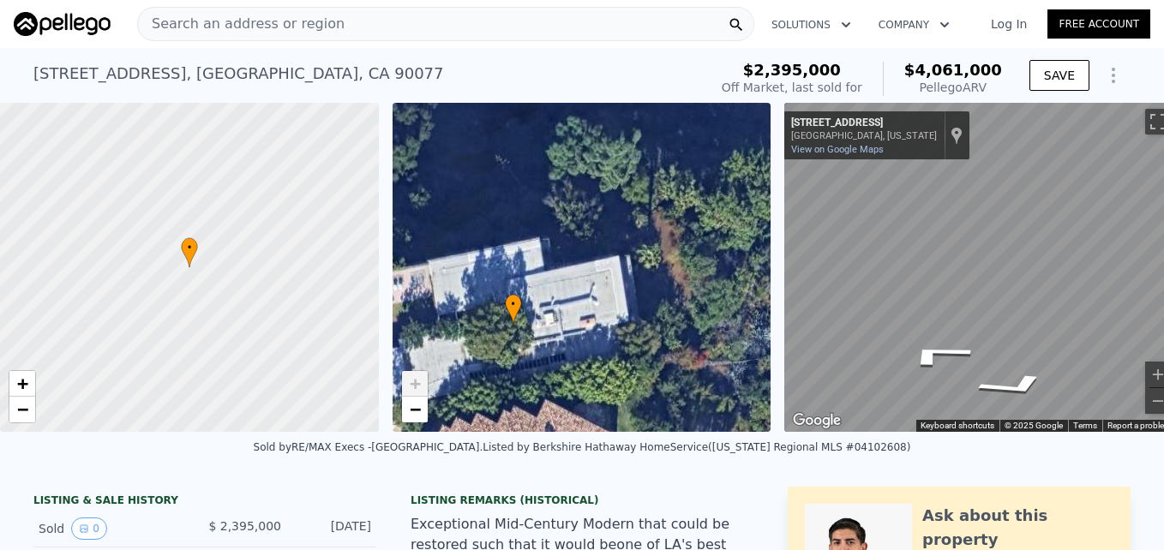
drag, startPoint x: 600, startPoint y: 325, endPoint x: 482, endPoint y: 336, distance: 117.9
click at [482, 336] on div "• + −" at bounding box center [581, 267] width 379 height 329
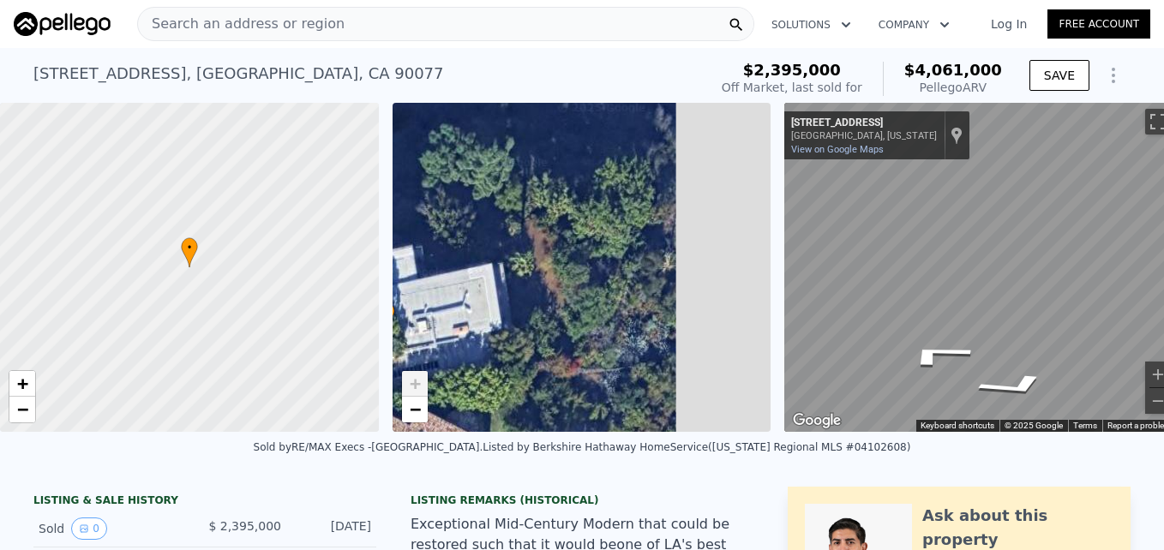
drag, startPoint x: 680, startPoint y: 301, endPoint x: 556, endPoint y: 308, distance: 124.5
click at [556, 308] on div "• + −" at bounding box center [581, 267] width 379 height 329
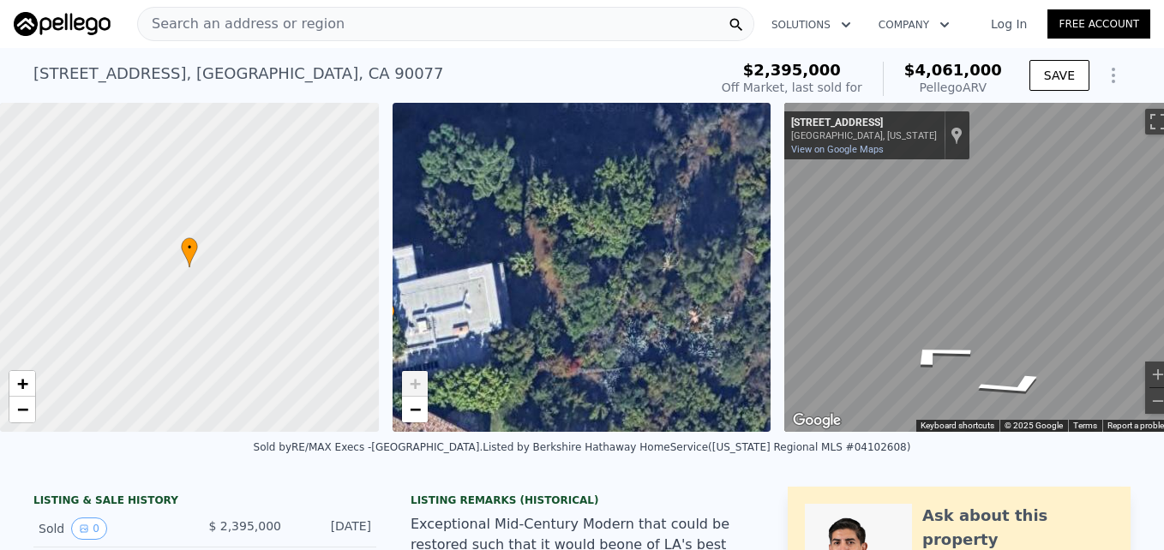
click at [410, 387] on span "+" at bounding box center [414, 383] width 11 height 21
click at [419, 418] on span "−" at bounding box center [414, 408] width 11 height 21
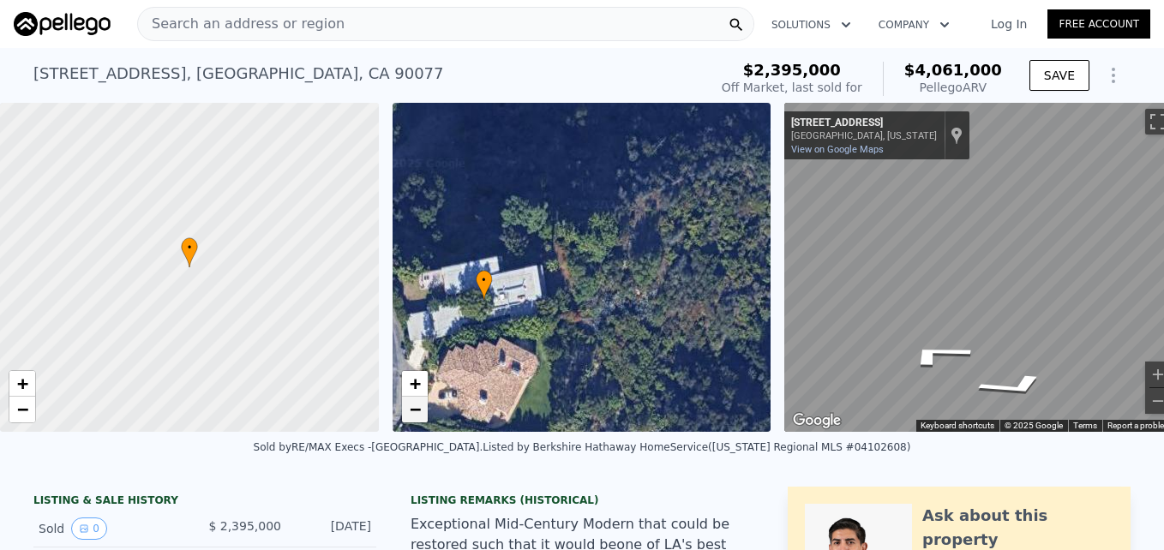
click at [419, 418] on span "−" at bounding box center [414, 408] width 11 height 21
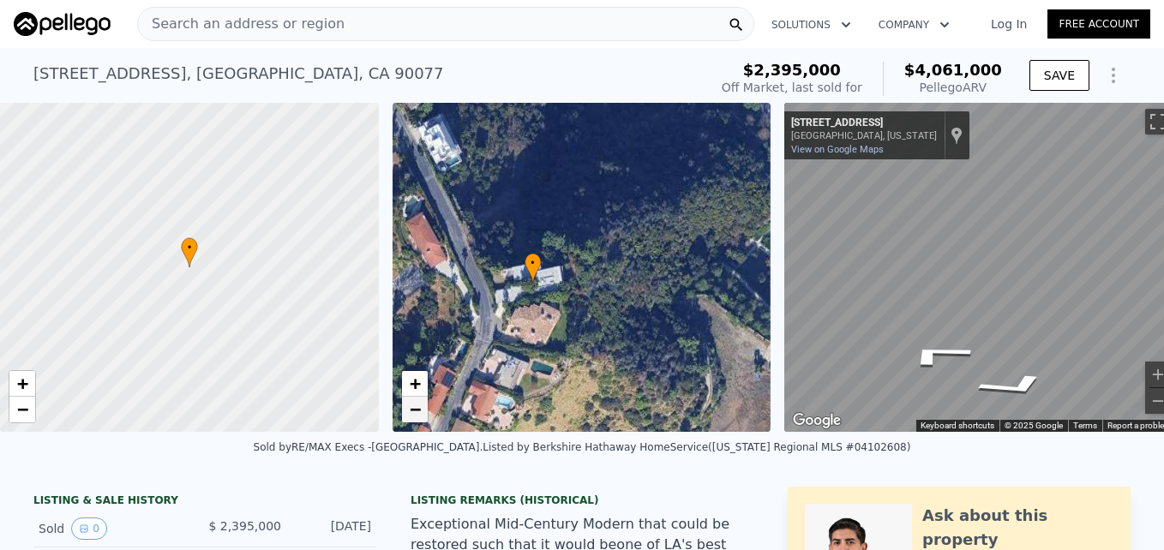
click at [419, 418] on span "−" at bounding box center [414, 408] width 11 height 21
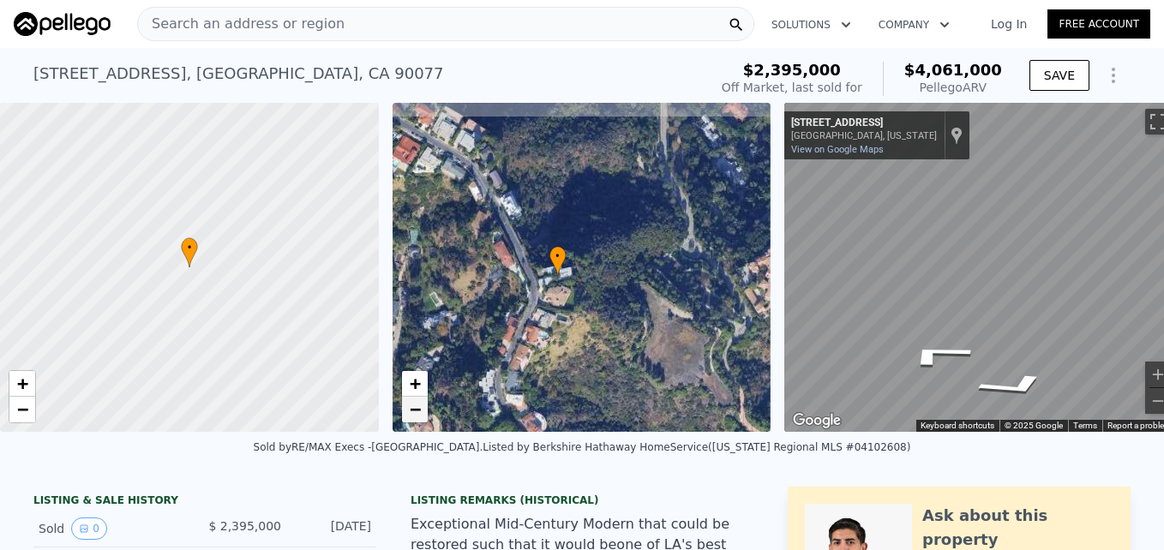
click at [419, 418] on span "−" at bounding box center [414, 408] width 11 height 21
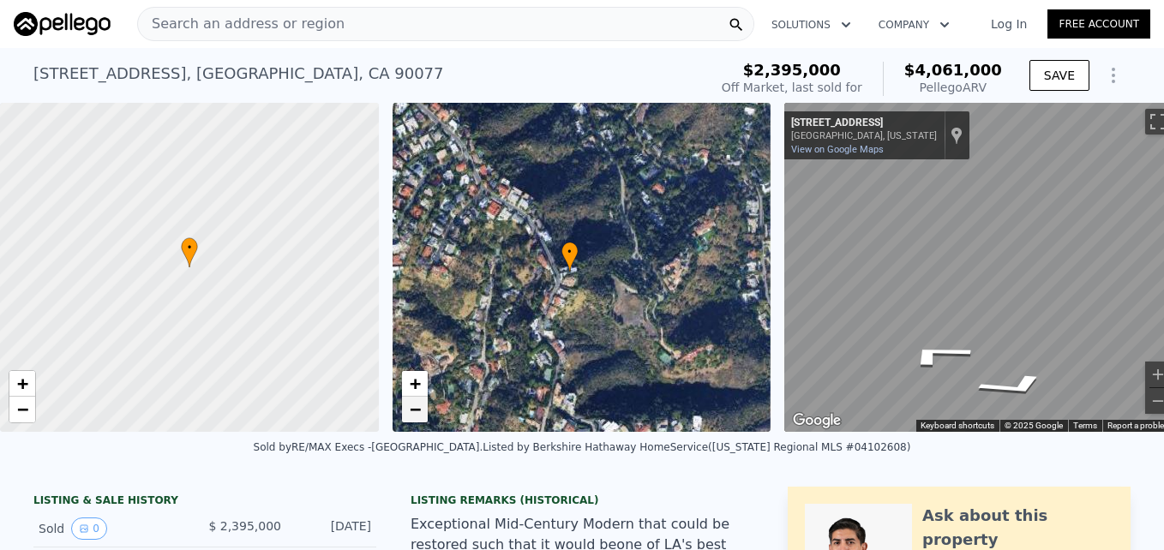
click at [419, 418] on span "−" at bounding box center [414, 408] width 11 height 21
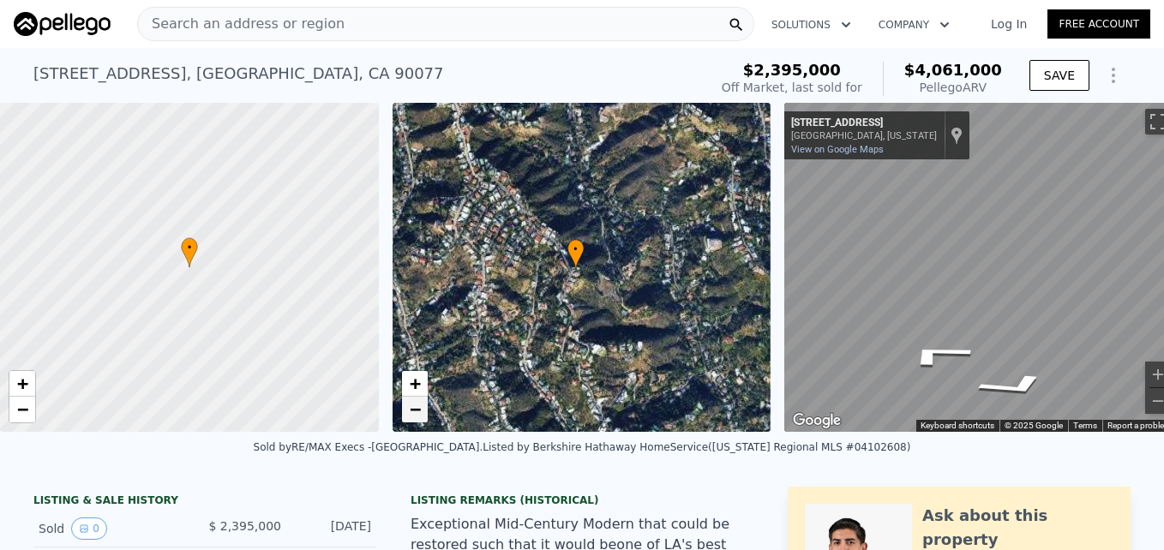
click at [419, 418] on span "−" at bounding box center [414, 408] width 11 height 21
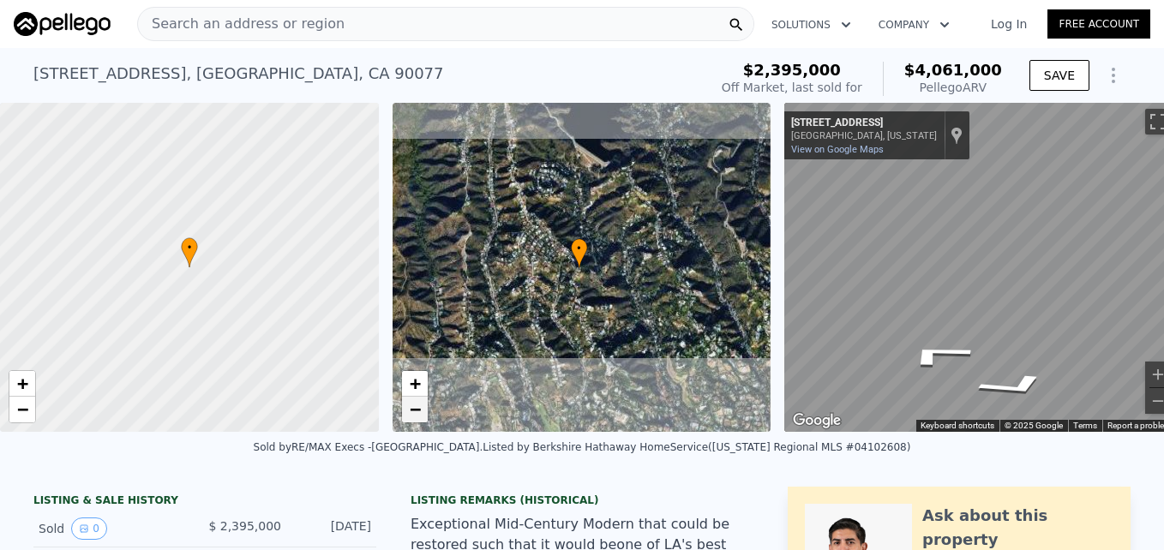
click at [419, 418] on span "−" at bounding box center [414, 408] width 11 height 21
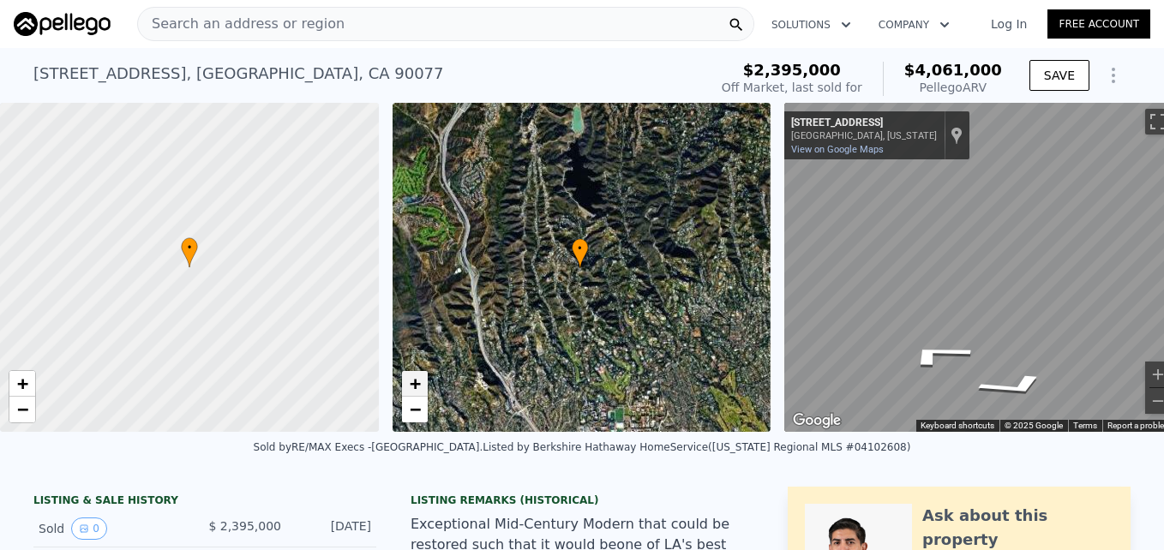
click at [412, 386] on span "+" at bounding box center [414, 383] width 11 height 21
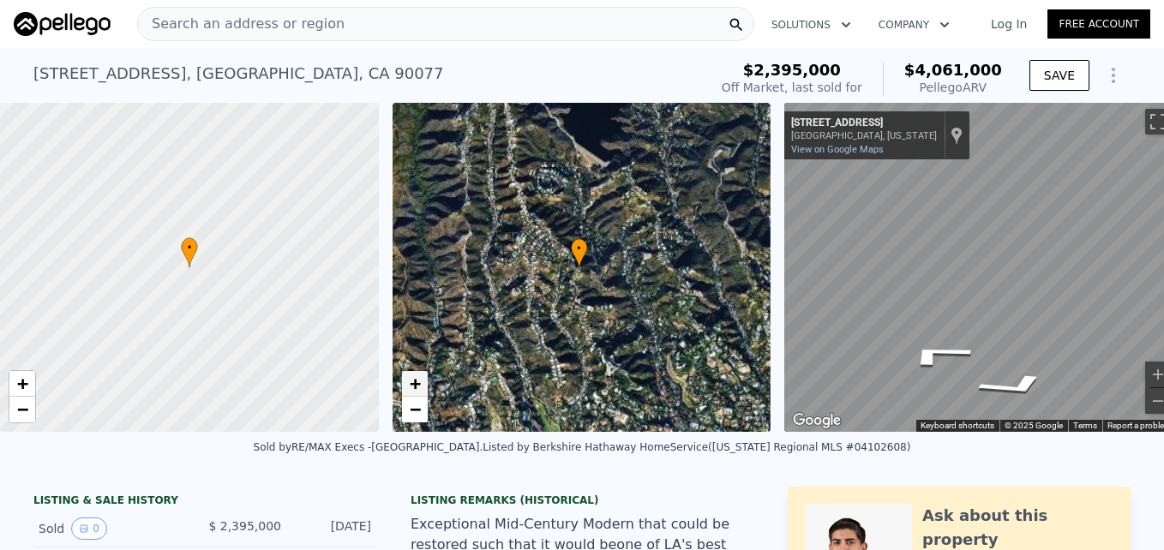
click at [412, 386] on span "+" at bounding box center [414, 383] width 11 height 21
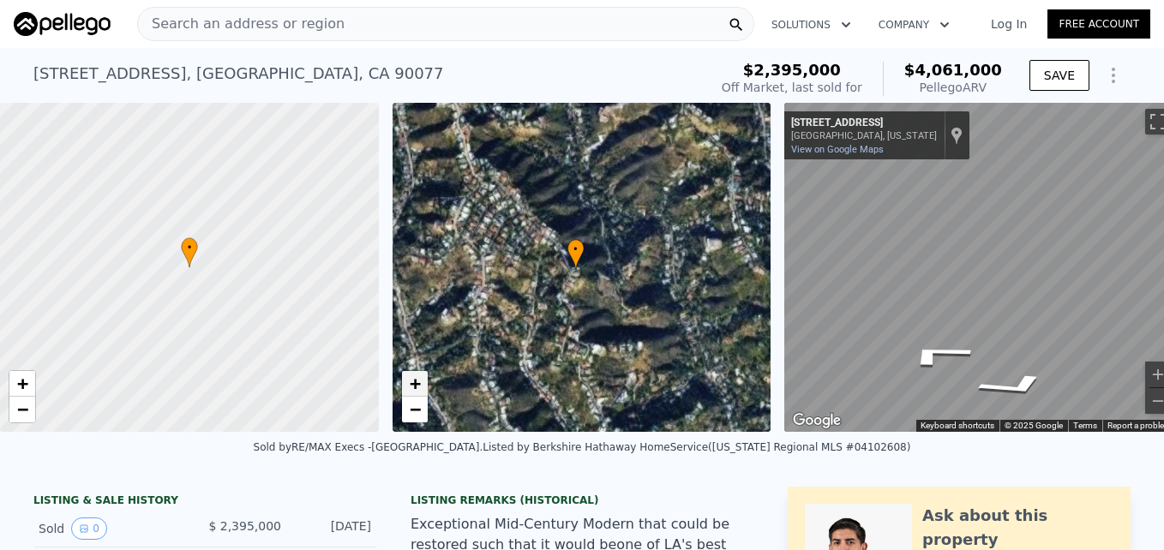
click at [412, 386] on span "+" at bounding box center [414, 383] width 11 height 21
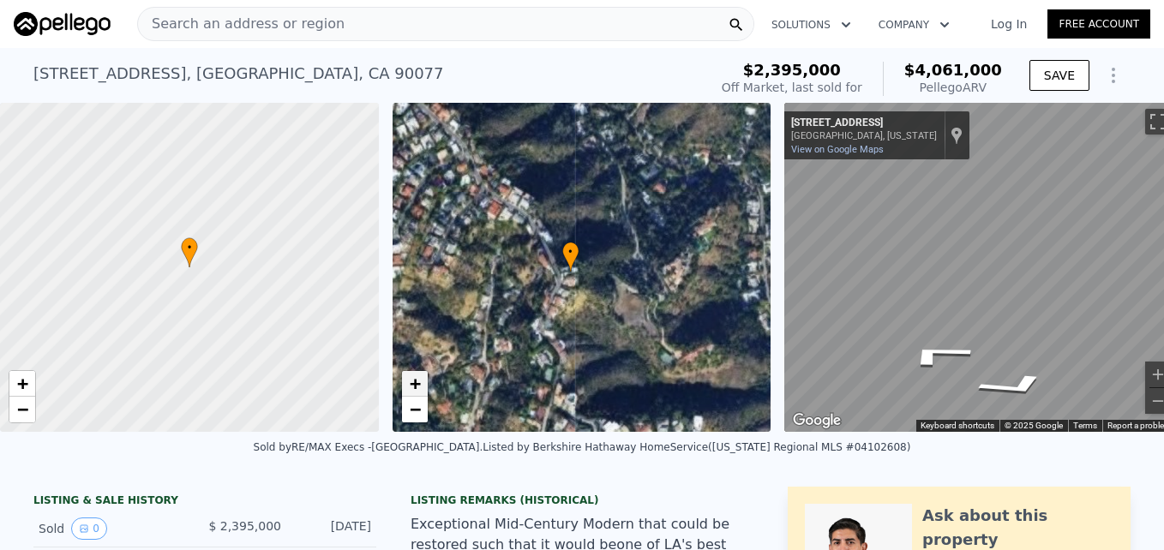
click at [412, 386] on span "+" at bounding box center [414, 383] width 11 height 21
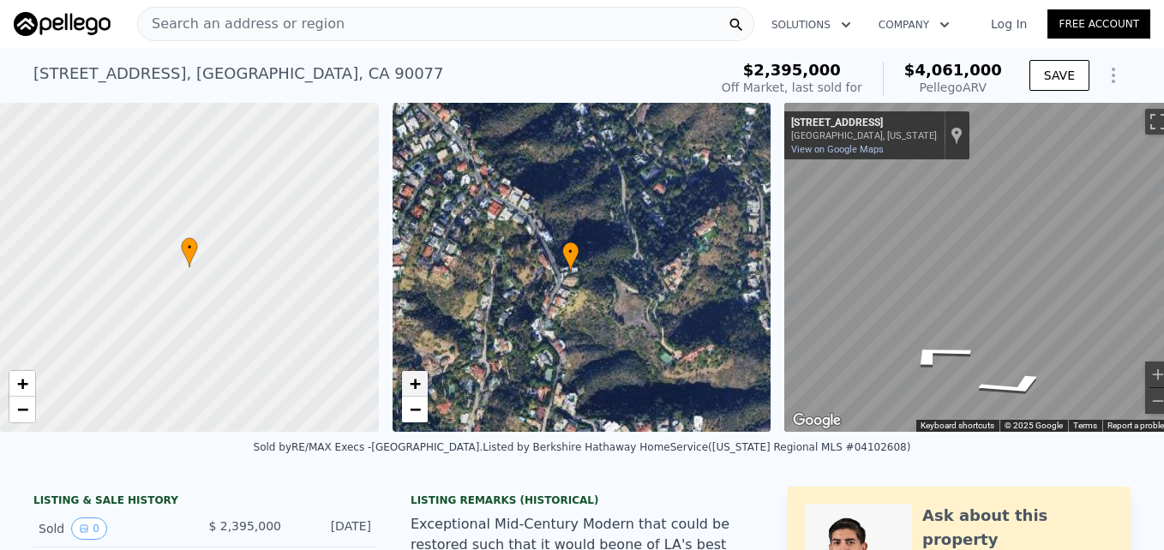
click at [412, 386] on span "+" at bounding box center [414, 383] width 11 height 21
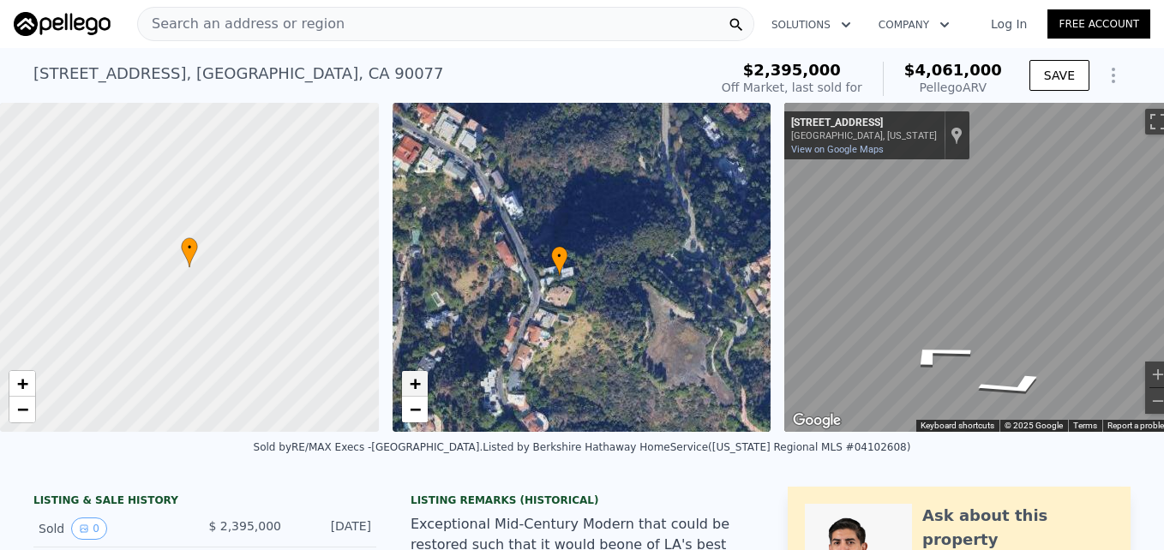
click at [412, 386] on span "+" at bounding box center [414, 383] width 11 height 21
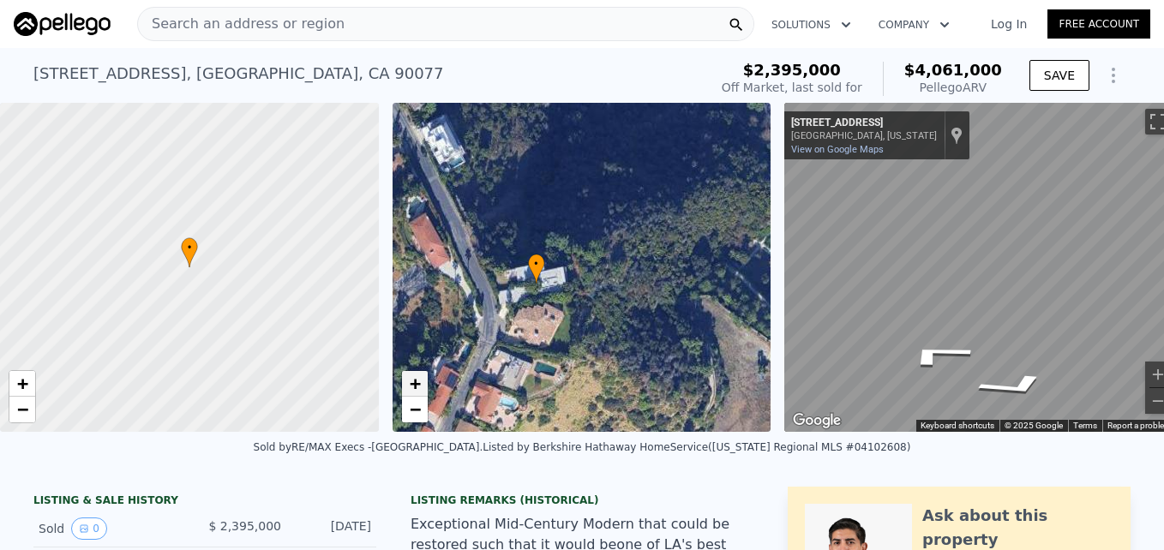
click at [412, 386] on span "+" at bounding box center [414, 383] width 11 height 21
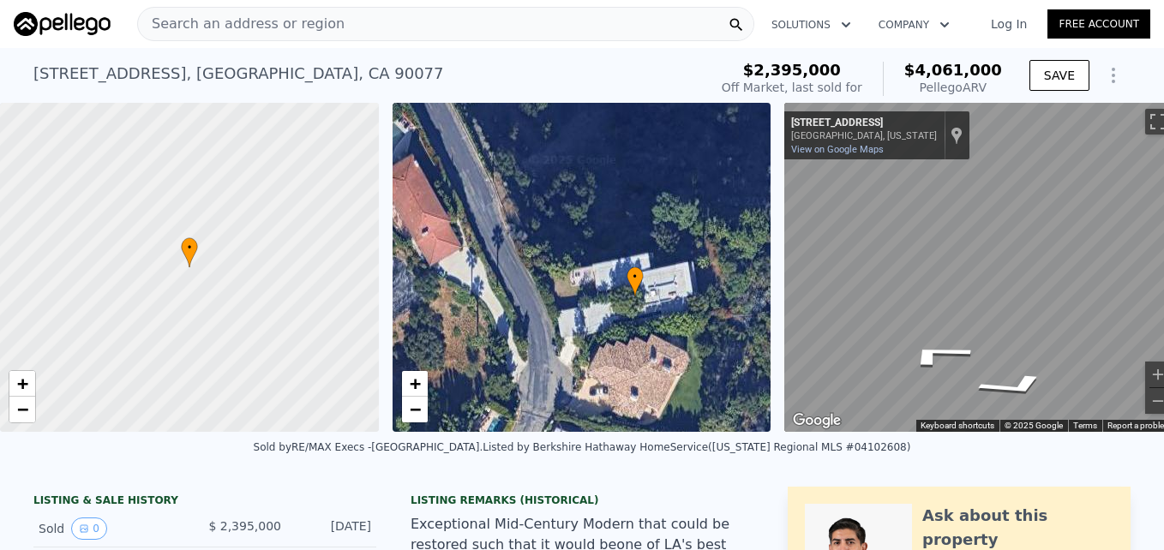
drag, startPoint x: 418, startPoint y: 356, endPoint x: 561, endPoint y: 351, distance: 143.2
click at [561, 351] on div "• + −" at bounding box center [581, 267] width 379 height 329
click at [412, 380] on span "+" at bounding box center [414, 383] width 11 height 21
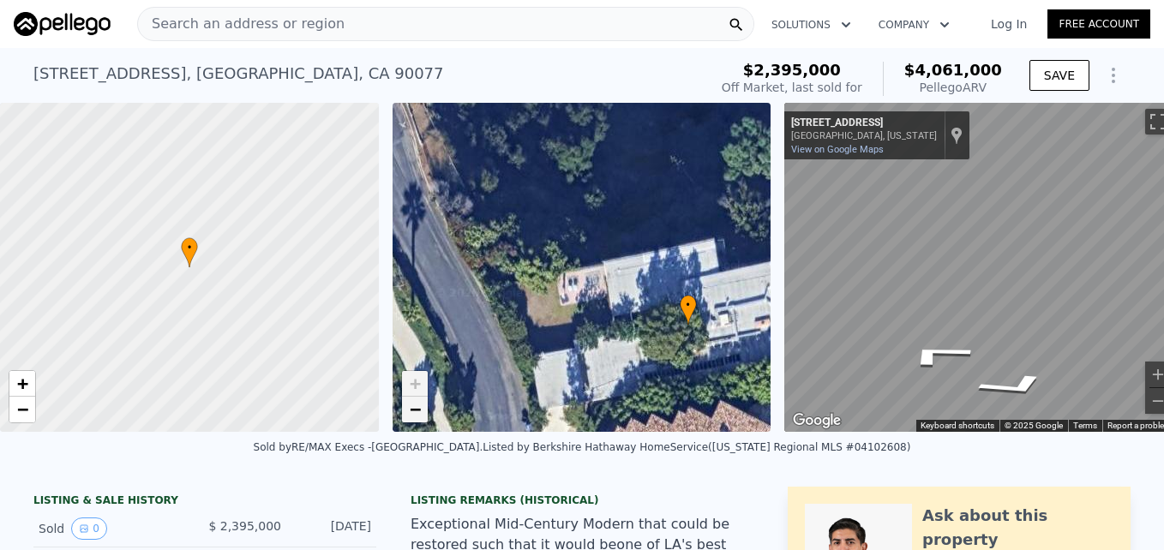
click at [410, 421] on link "−" at bounding box center [415, 410] width 26 height 26
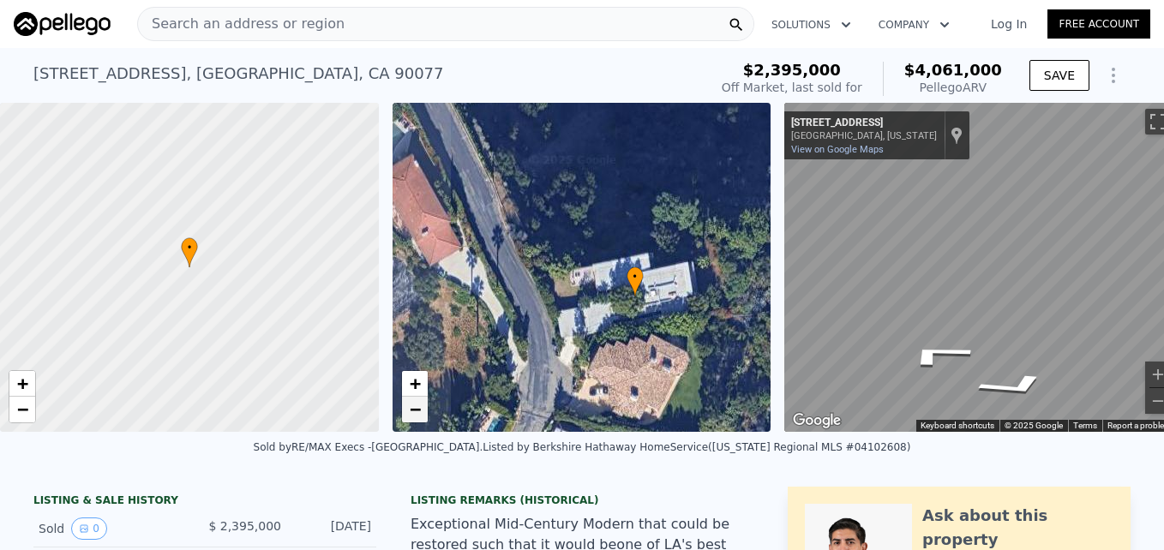
click at [410, 421] on link "−" at bounding box center [415, 410] width 26 height 26
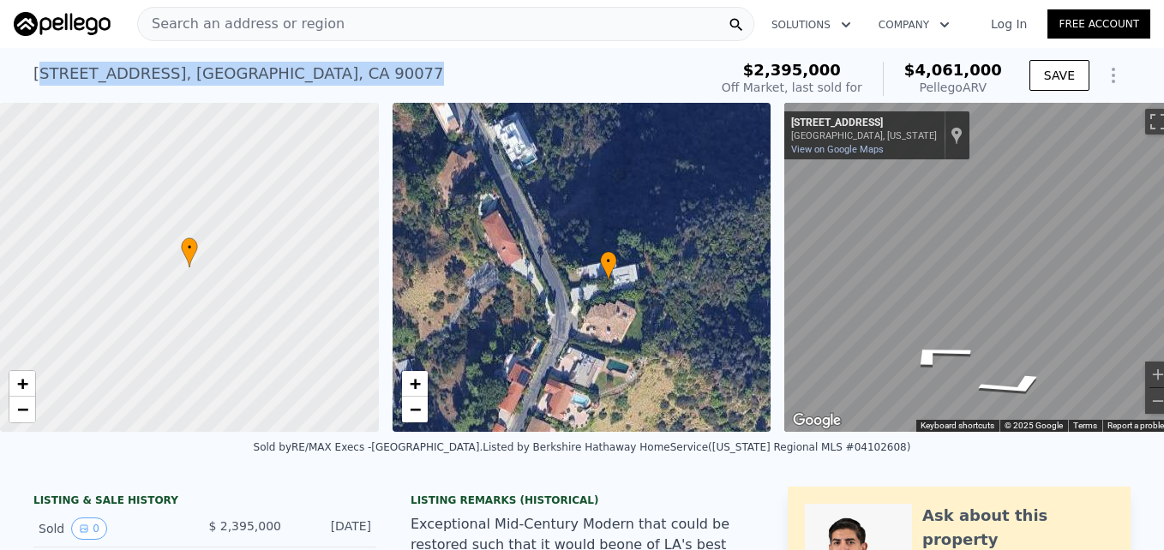
drag, startPoint x: 32, startPoint y: 76, endPoint x: 315, endPoint y: 86, distance: 283.8
click at [315, 86] on div "[STREET_ADDRESS] Sold [DATE] for $2.395m (~ARV $4.061m )" at bounding box center [366, 79] width 667 height 48
drag, startPoint x: 315, startPoint y: 86, endPoint x: 296, endPoint y: 75, distance: 21.5
copy div "[STREET_ADDRESS]"
